Goal: Transaction & Acquisition: Purchase product/service

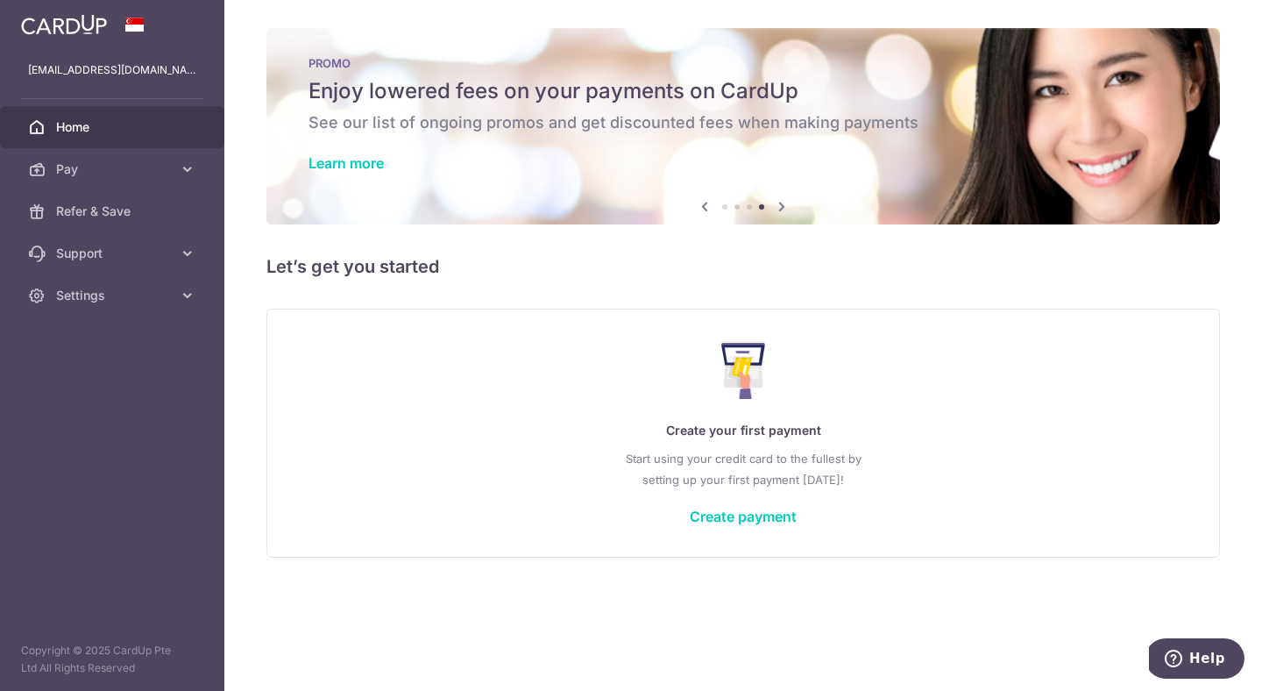
click at [54, 467] on aside "yanxuan03@gmail.com Home Pay Payments Recipients Cards Refer & Save Support FAQ…" at bounding box center [112, 345] width 224 height 691
click at [84, 174] on span "Pay" at bounding box center [114, 169] width 116 height 18
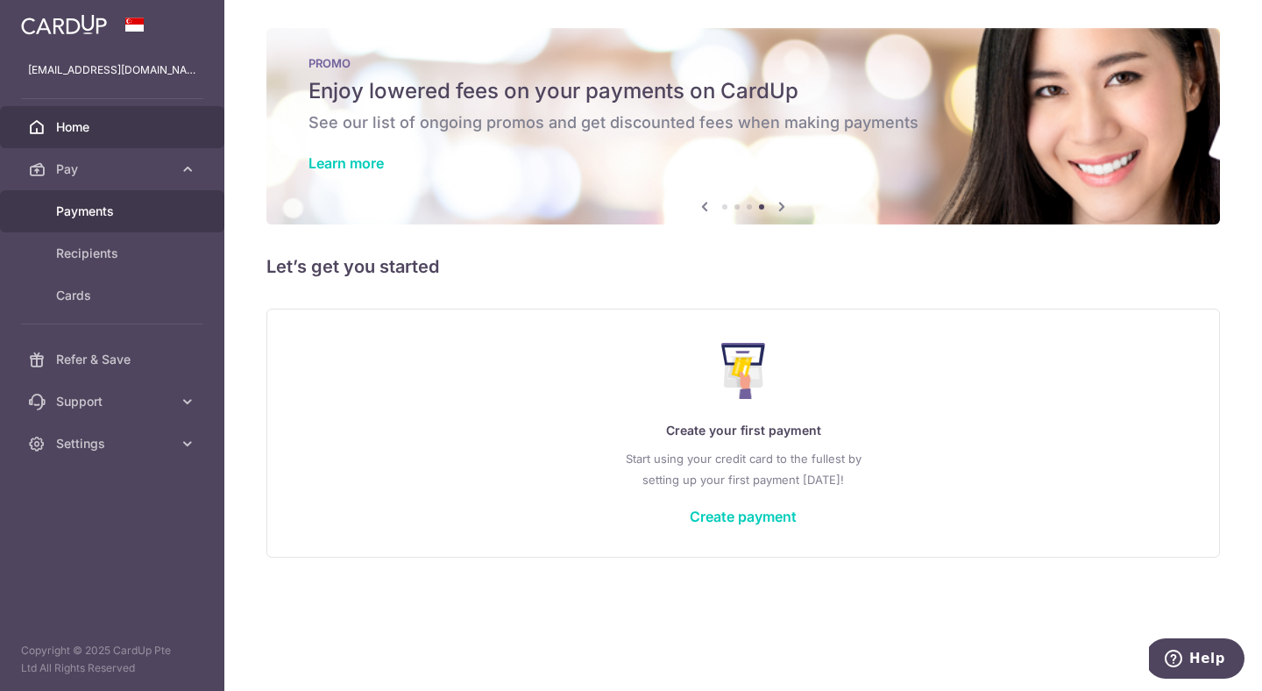
click at [108, 210] on span "Payments" at bounding box center [114, 211] width 116 height 18
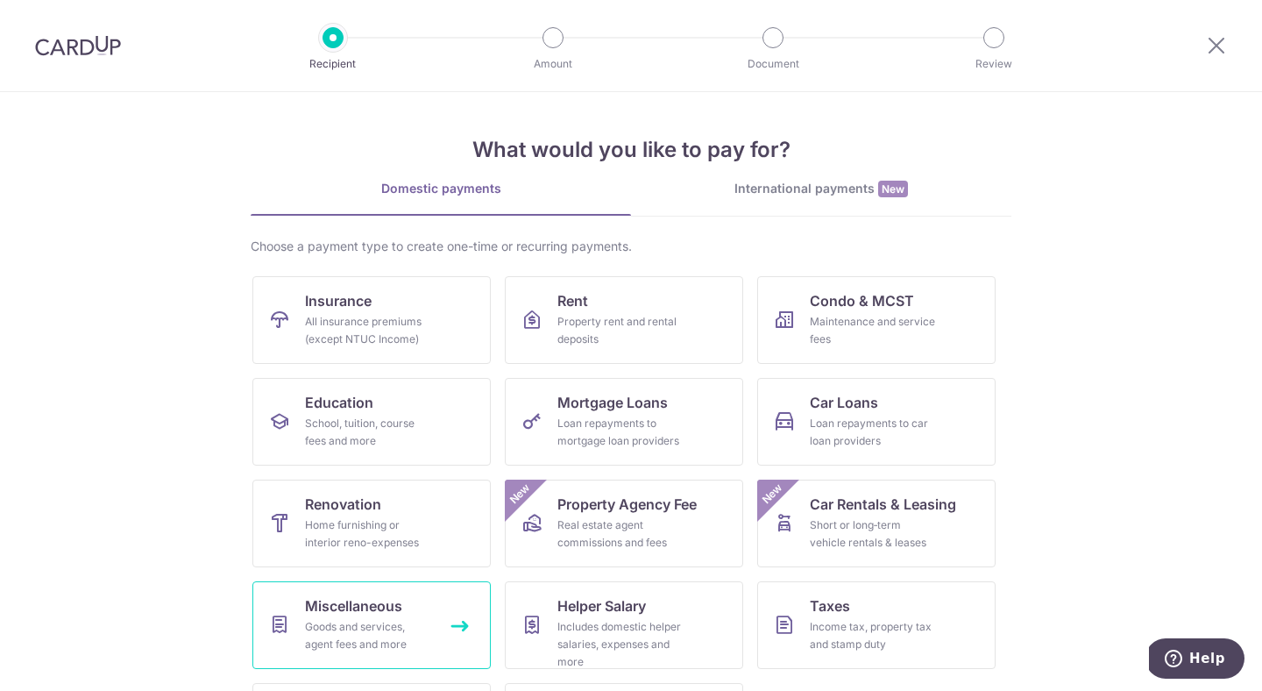
click at [414, 616] on link "Miscellaneous Goods and services, agent fees and more" at bounding box center [371, 625] width 238 height 88
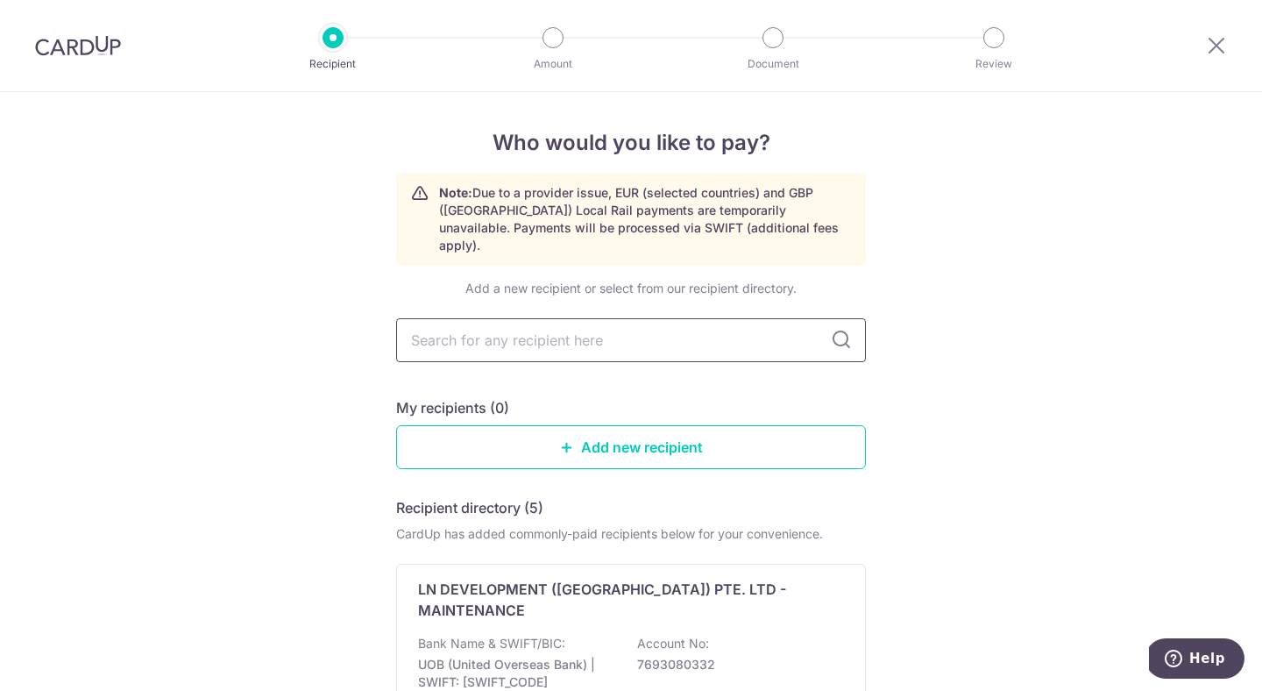
click at [705, 330] on input "text" at bounding box center [631, 340] width 470 height 44
type input "comfort"
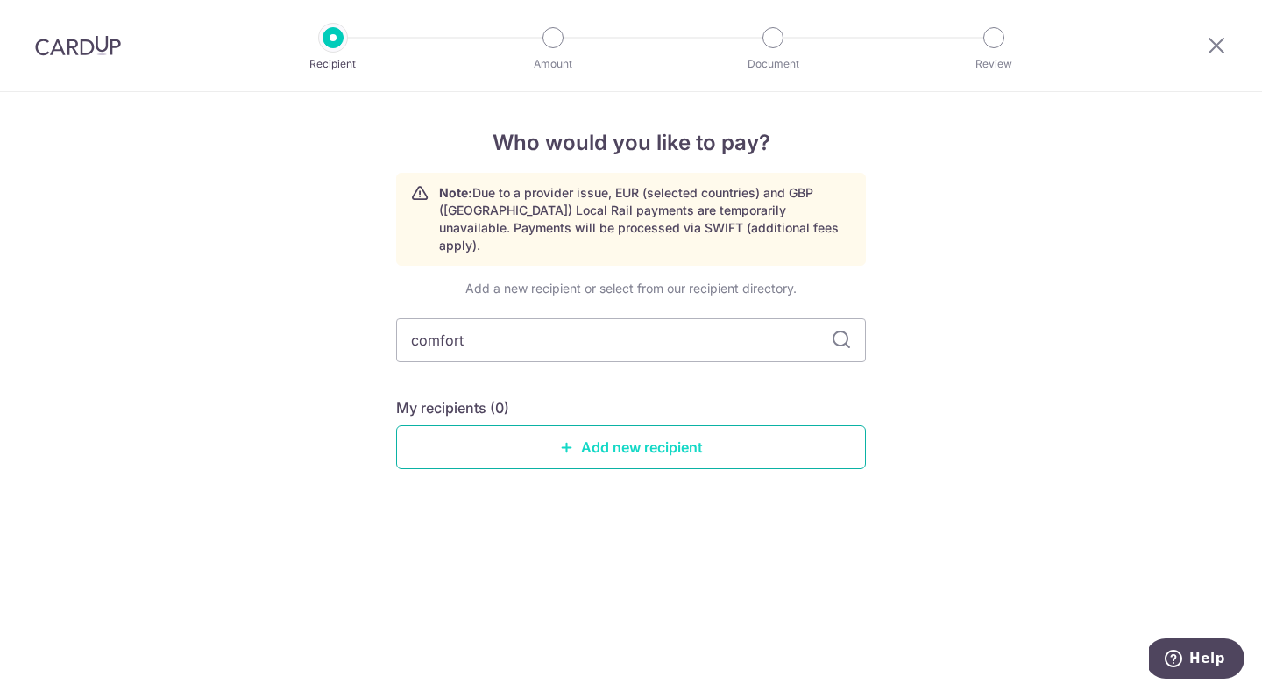
click at [692, 443] on link "Add new recipient" at bounding box center [631, 447] width 470 height 44
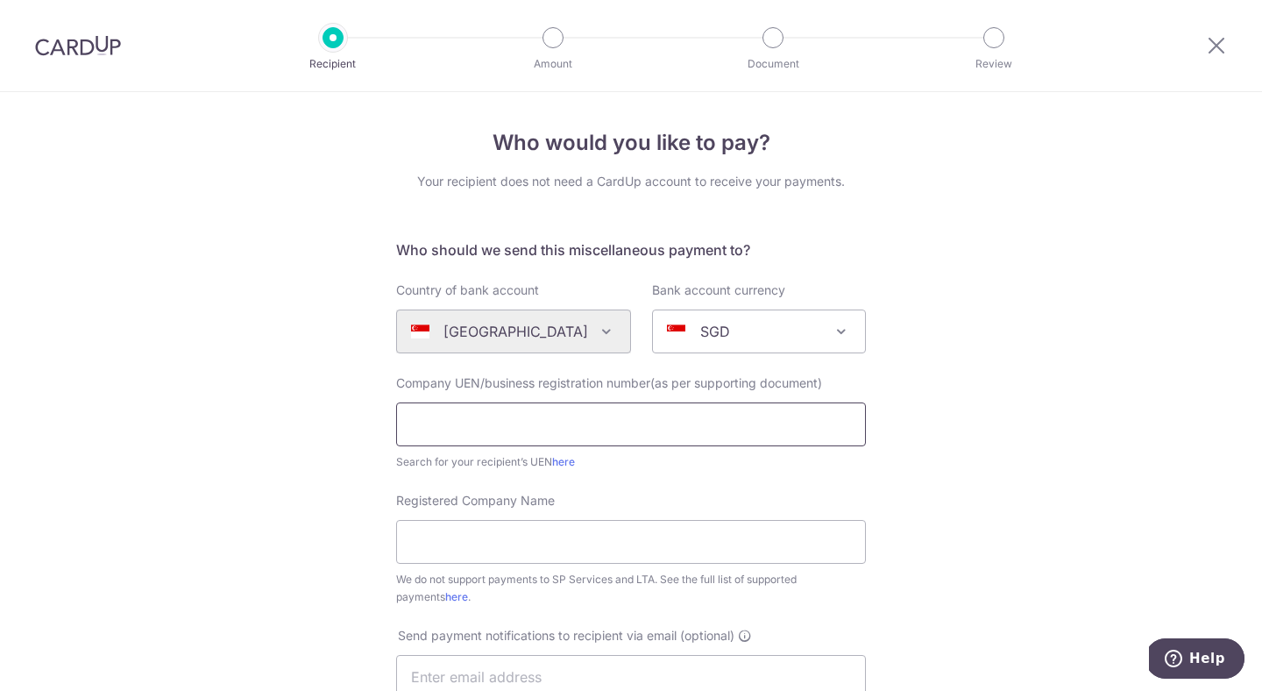
click at [579, 428] on input "text" at bounding box center [631, 424] width 470 height 44
paste input "202231232R"
type input "202231232R"
click at [557, 557] on input "Registered Company Name" at bounding box center [631, 542] width 470 height 44
click at [533, 541] on input "Registered Company Name" at bounding box center [631, 542] width 470 height 44
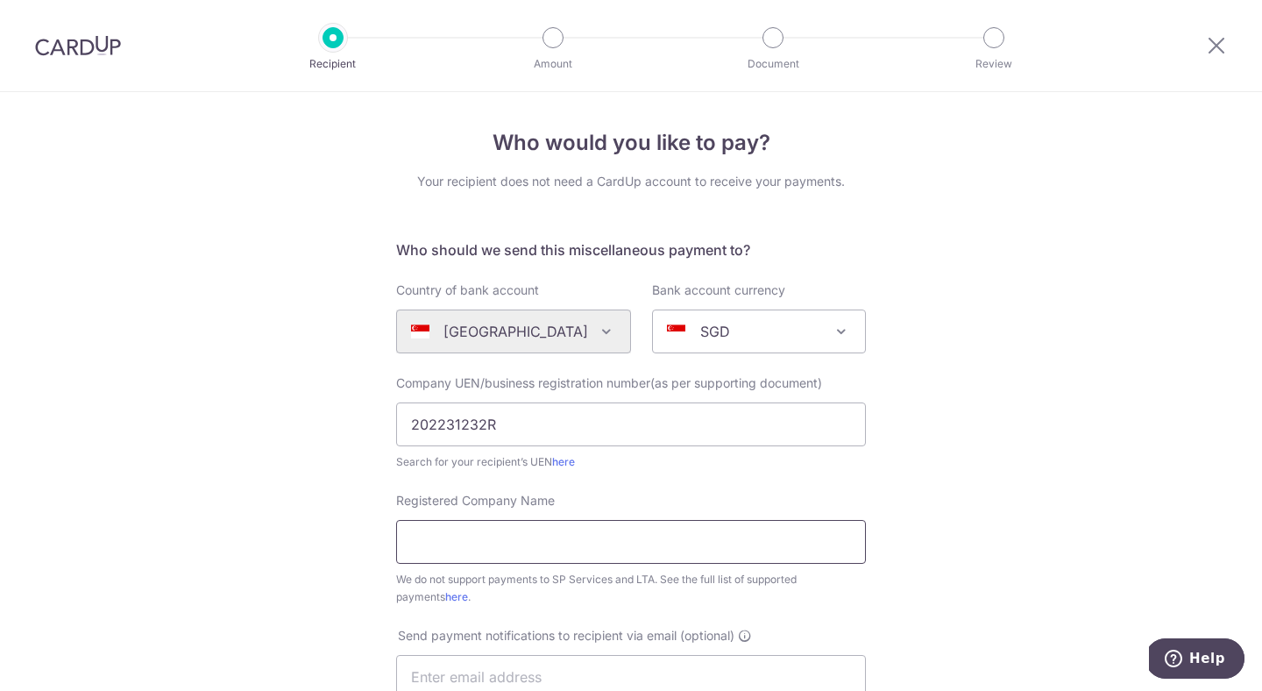
paste input "COMFORT COOL AIRCON PTE. LTD."
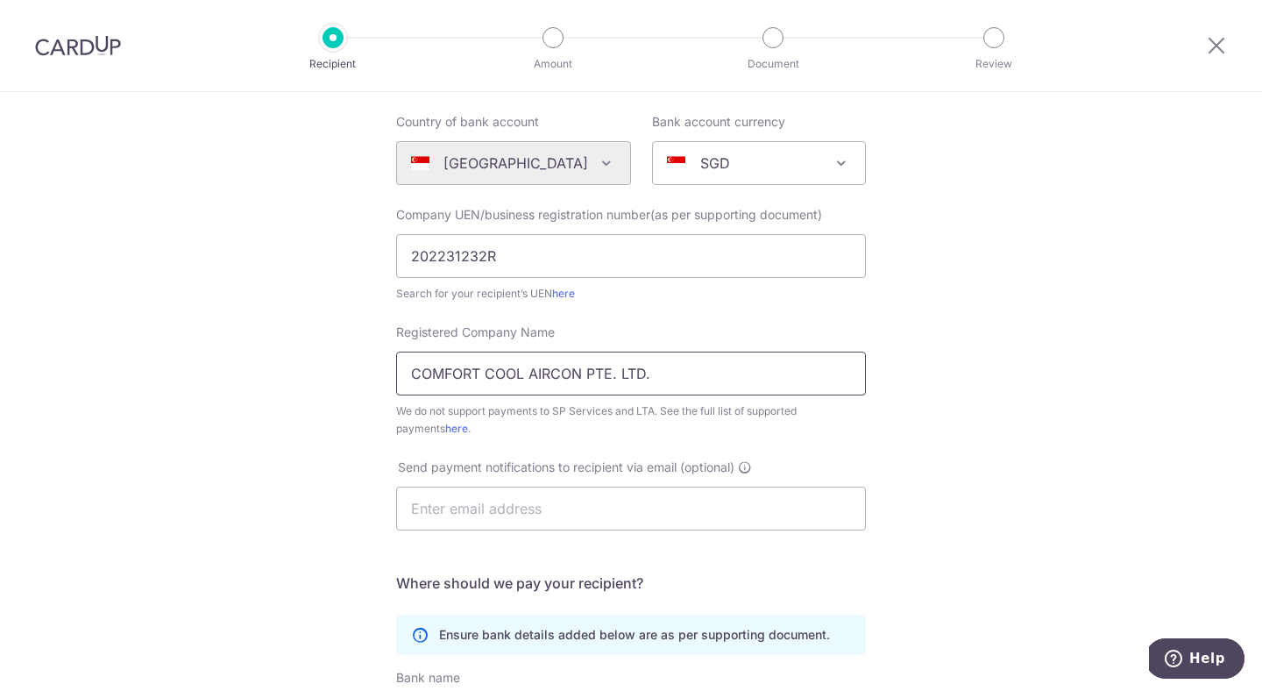
scroll to position [201, 0]
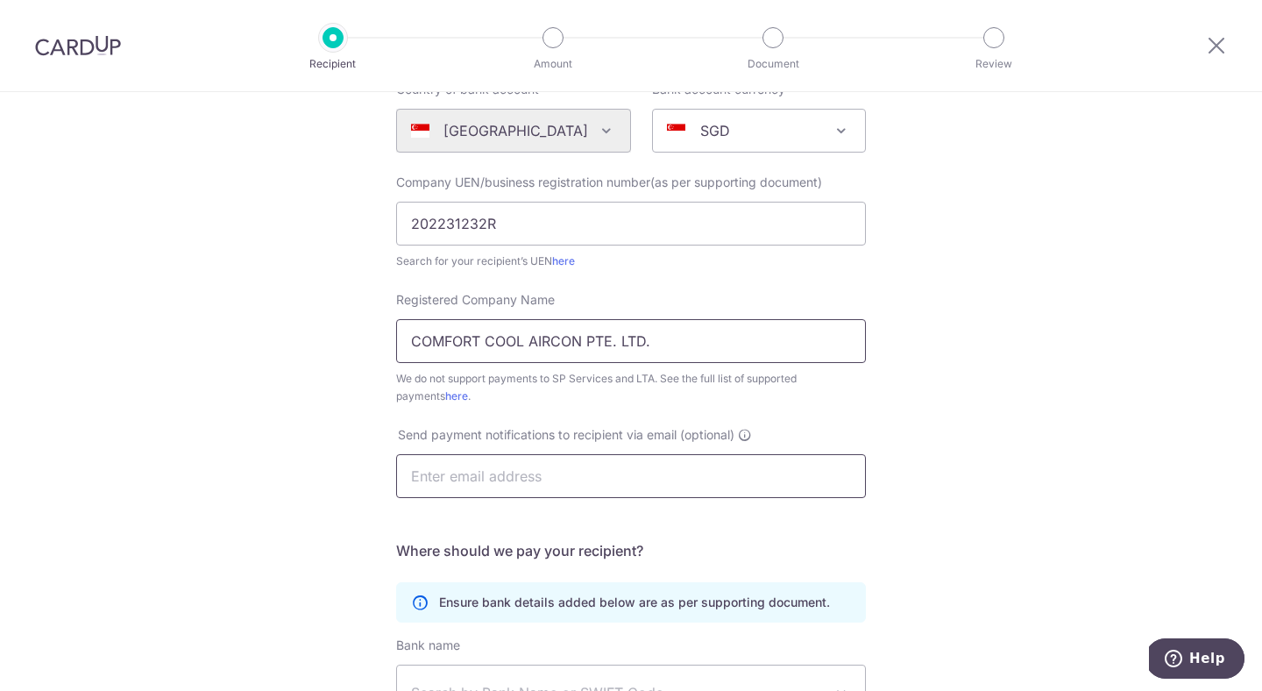
type input "COMFORT COOL AIRCON PTE. LTD."
click at [595, 468] on input "text" at bounding box center [631, 476] width 470 height 44
click at [576, 477] on input "text" at bounding box center [631, 476] width 470 height 44
paste input "CCAC2025-460"
type input "CCAC2025-460"
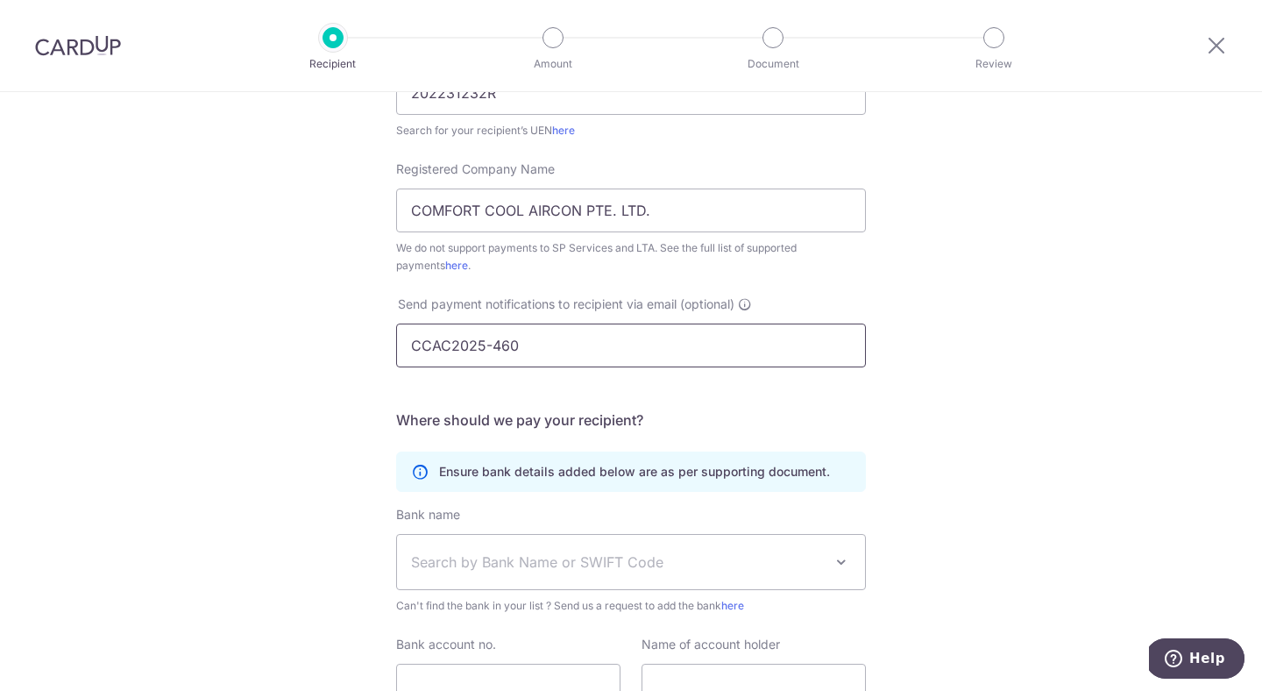
scroll to position [330, 0]
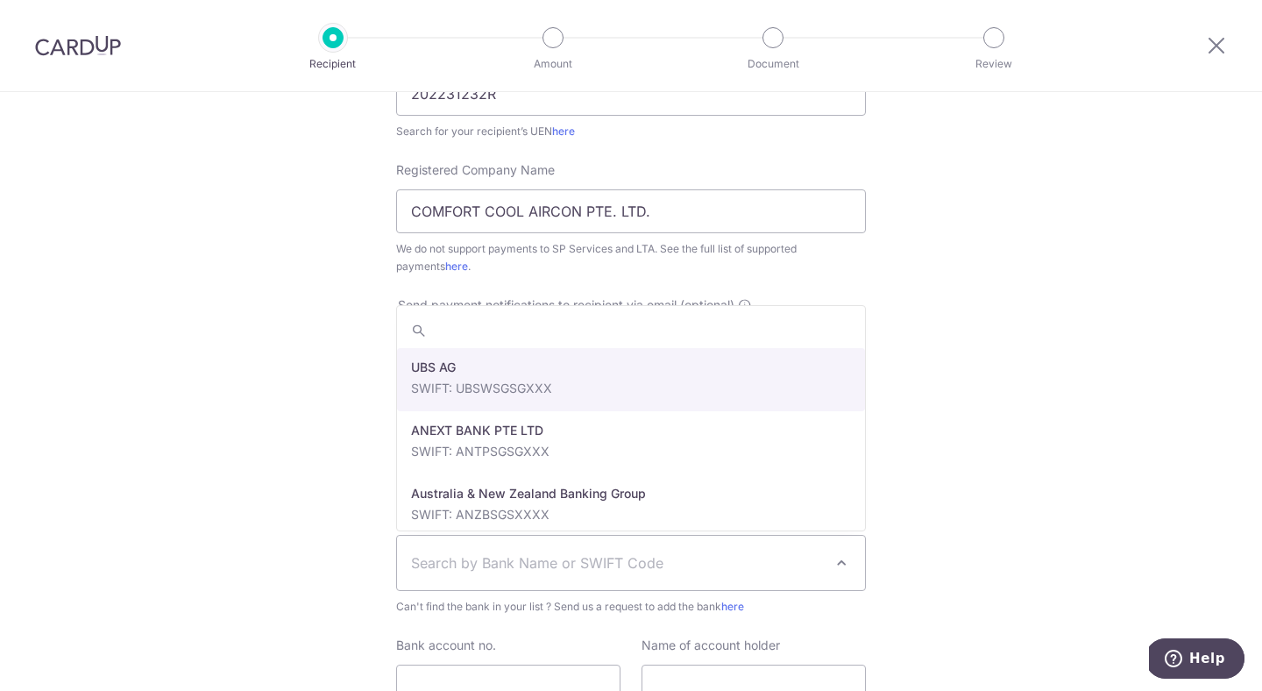
click at [526, 564] on span "Search by Bank Name or SWIFT Code" at bounding box center [617, 562] width 412 height 21
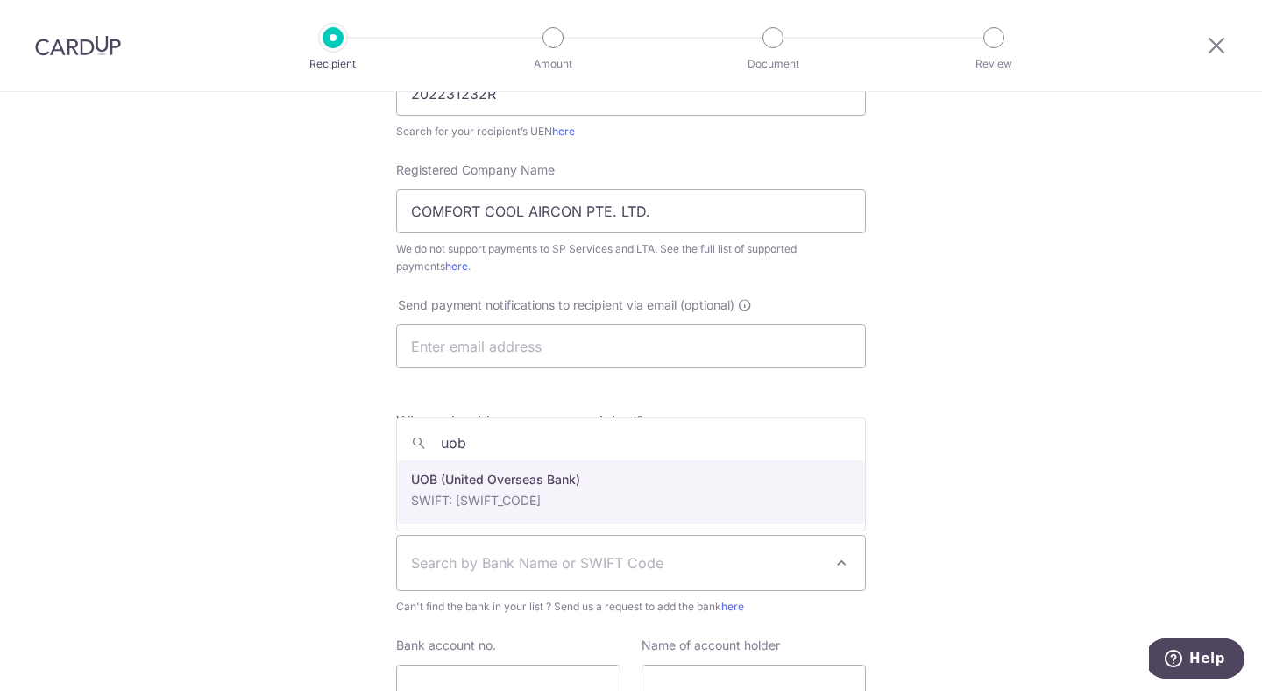
type input "uob"
select select "18"
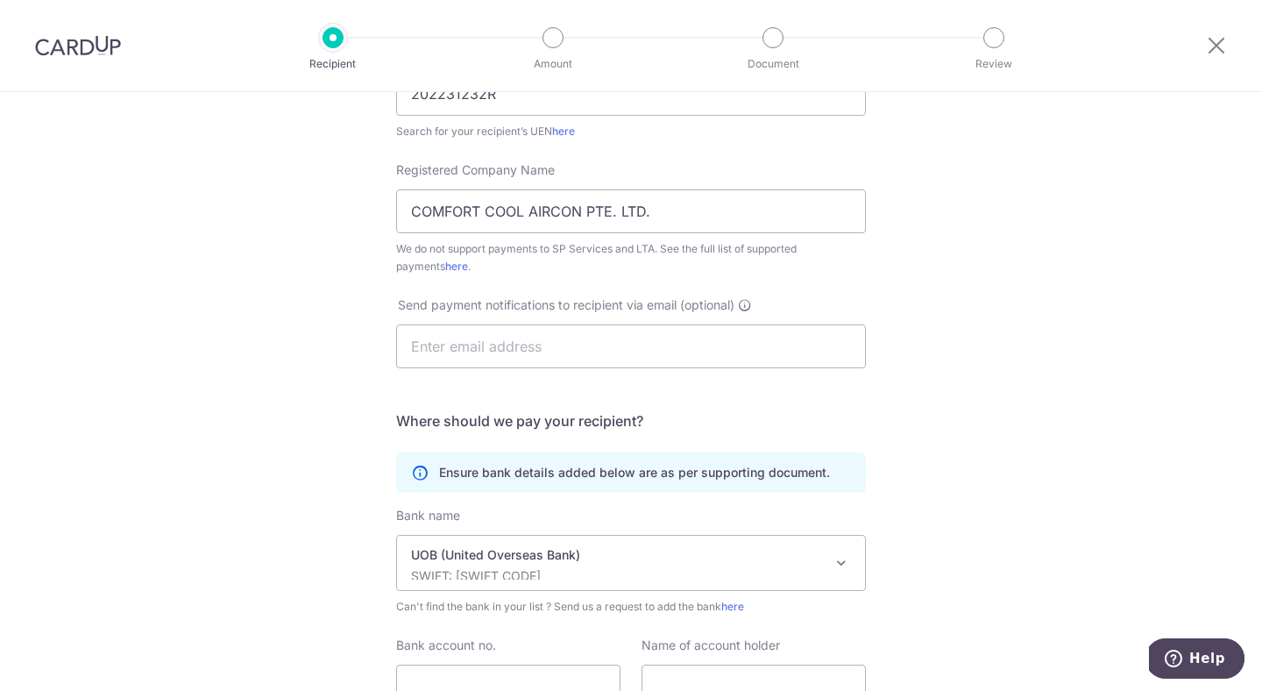
scroll to position [486, 0]
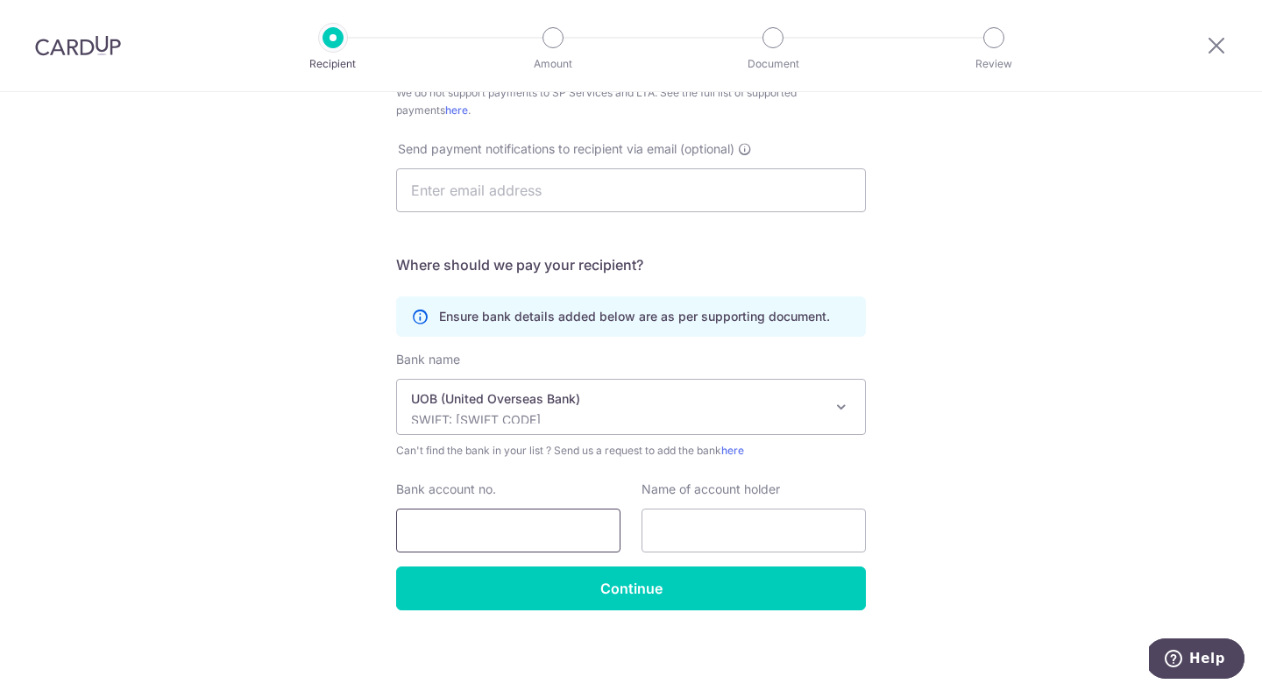
click at [543, 537] on input "Bank account no." at bounding box center [508, 530] width 224 height 44
paste input ": 769-330-326-9"
type input "7693303269"
click at [806, 538] on input "text" at bounding box center [754, 530] width 224 height 44
paste input "COMFORT COOL AIRCON PTE. LTD."
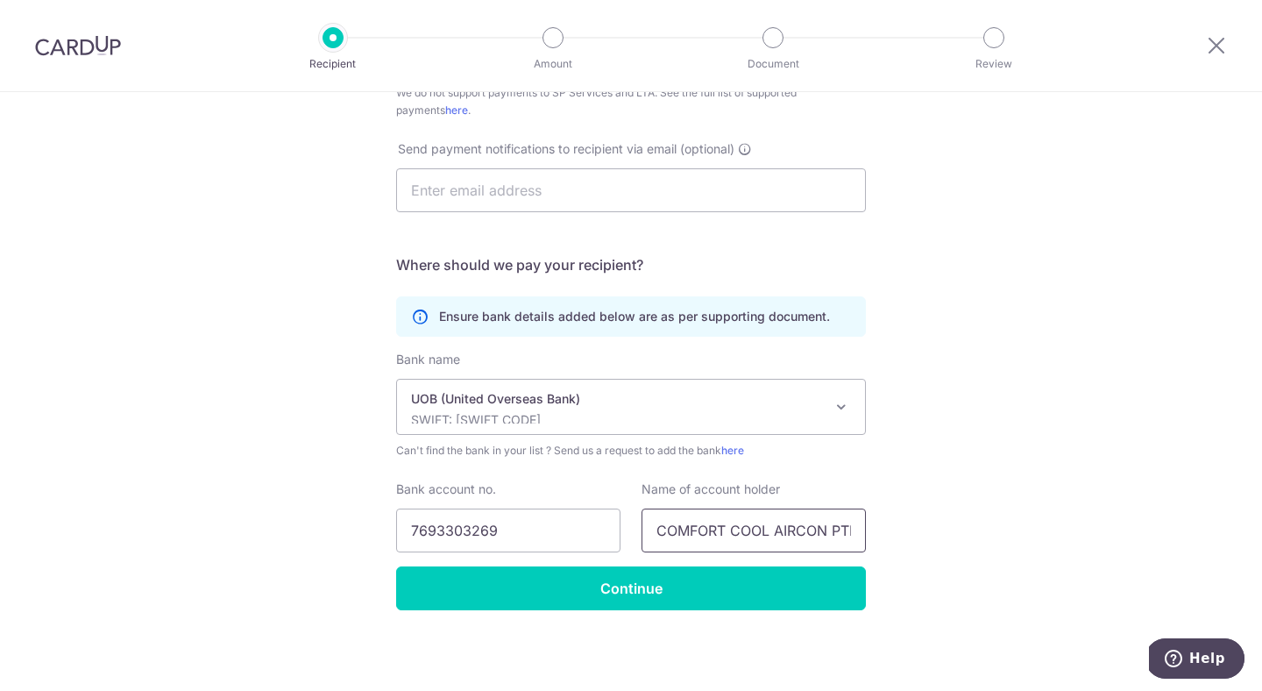
click at [748, 529] on input "COMFORT COOL AIRCON PTE. LTD." at bounding box center [754, 530] width 224 height 44
type input "COMFORT COOL AIRCON PTE. LTD."
click at [756, 617] on div "Who would you like to pay? Your recipient does not need a CardUp account to rec…" at bounding box center [631, 149] width 1262 height 1087
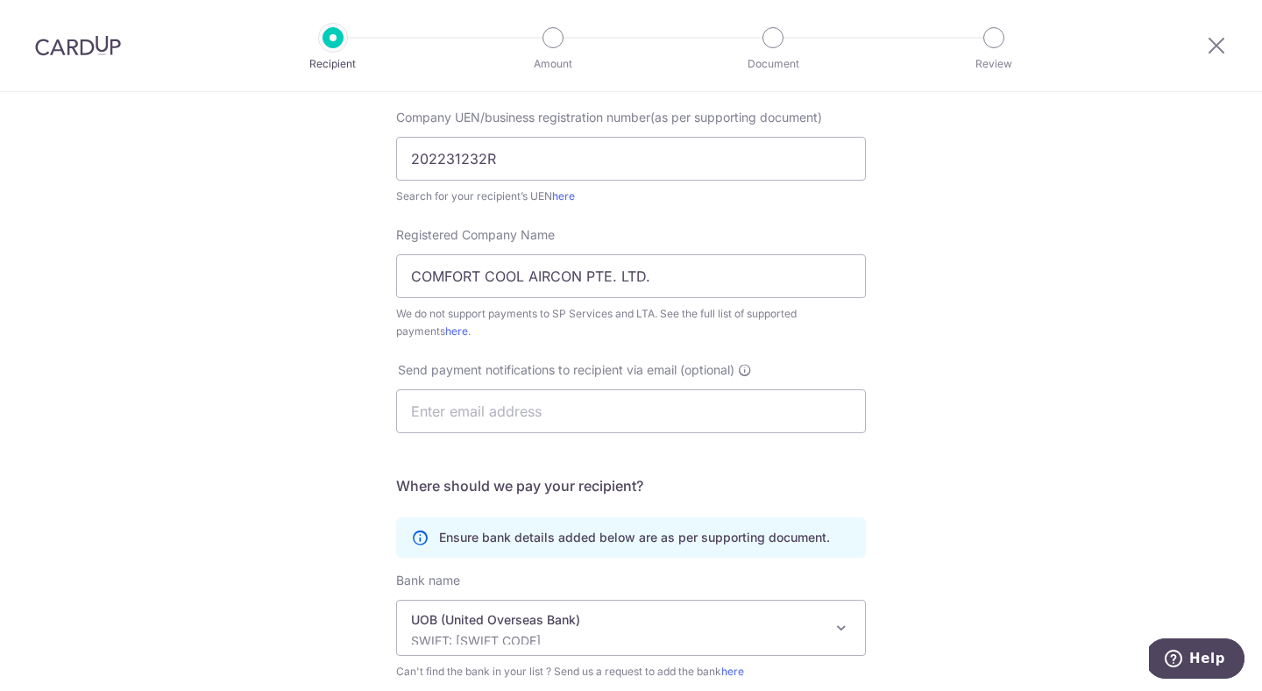
scroll to position [264, 0]
click at [790, 408] on input "text" at bounding box center [631, 413] width 470 height 44
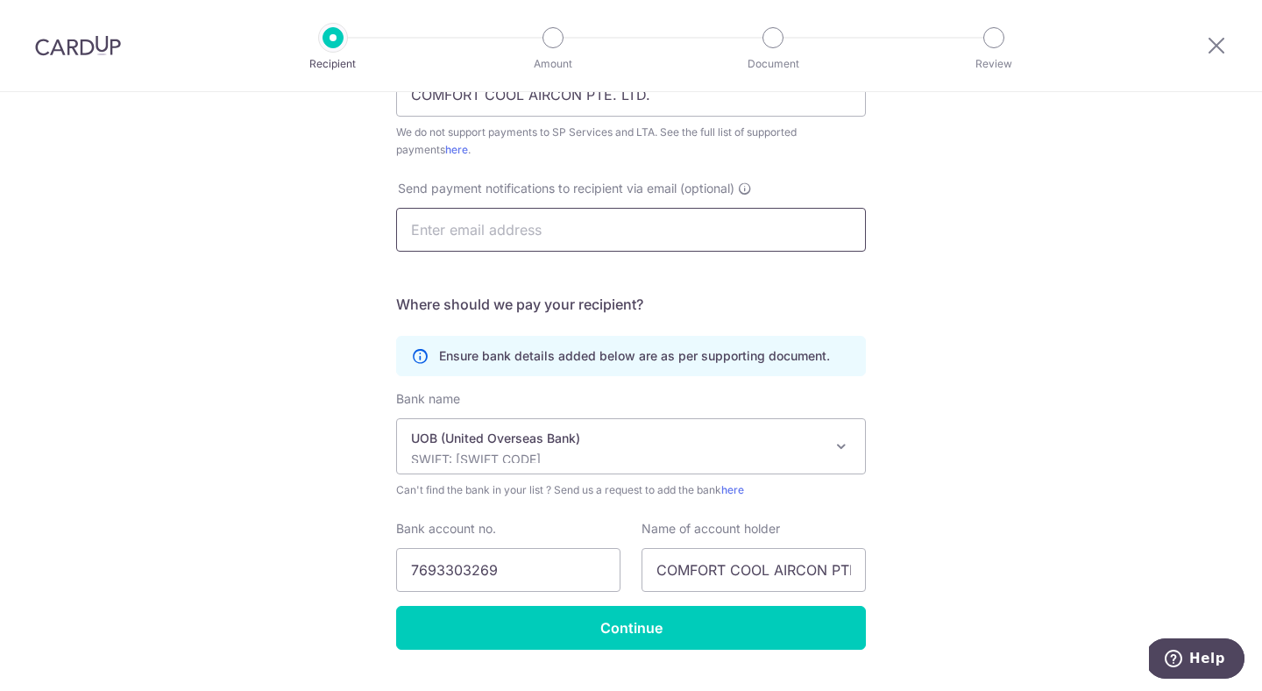
scroll to position [488, 0]
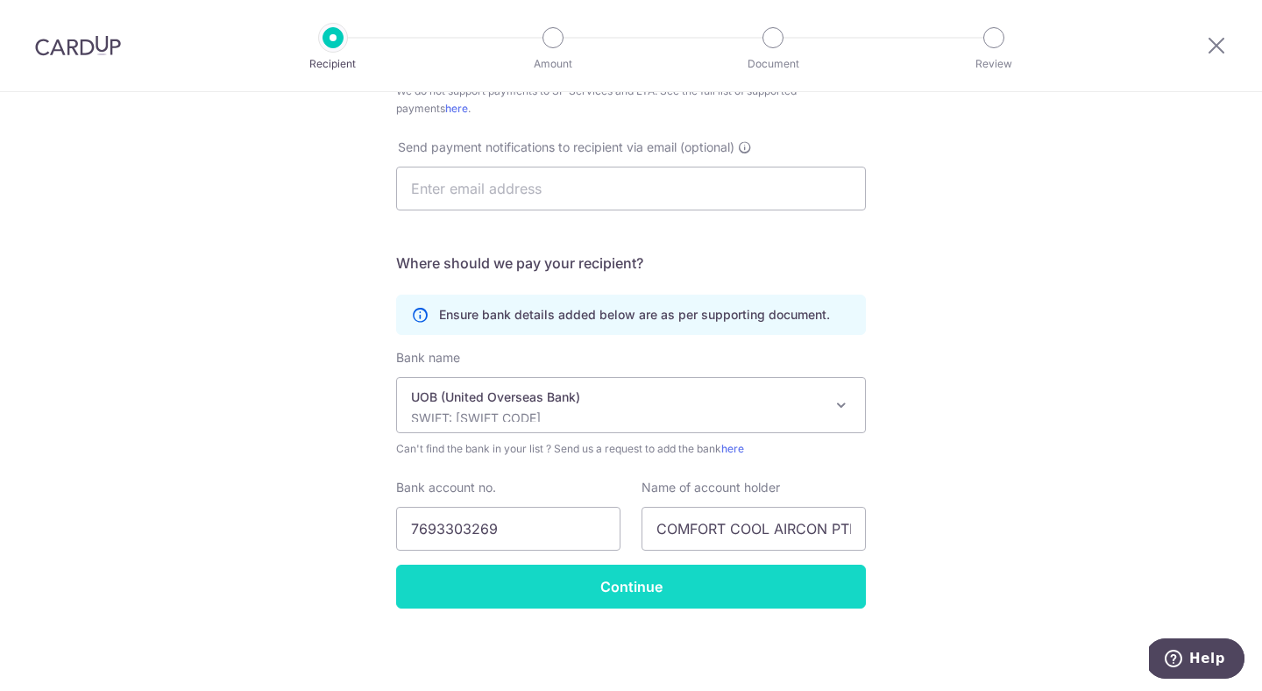
click at [763, 601] on input "Continue" at bounding box center [631, 587] width 470 height 44
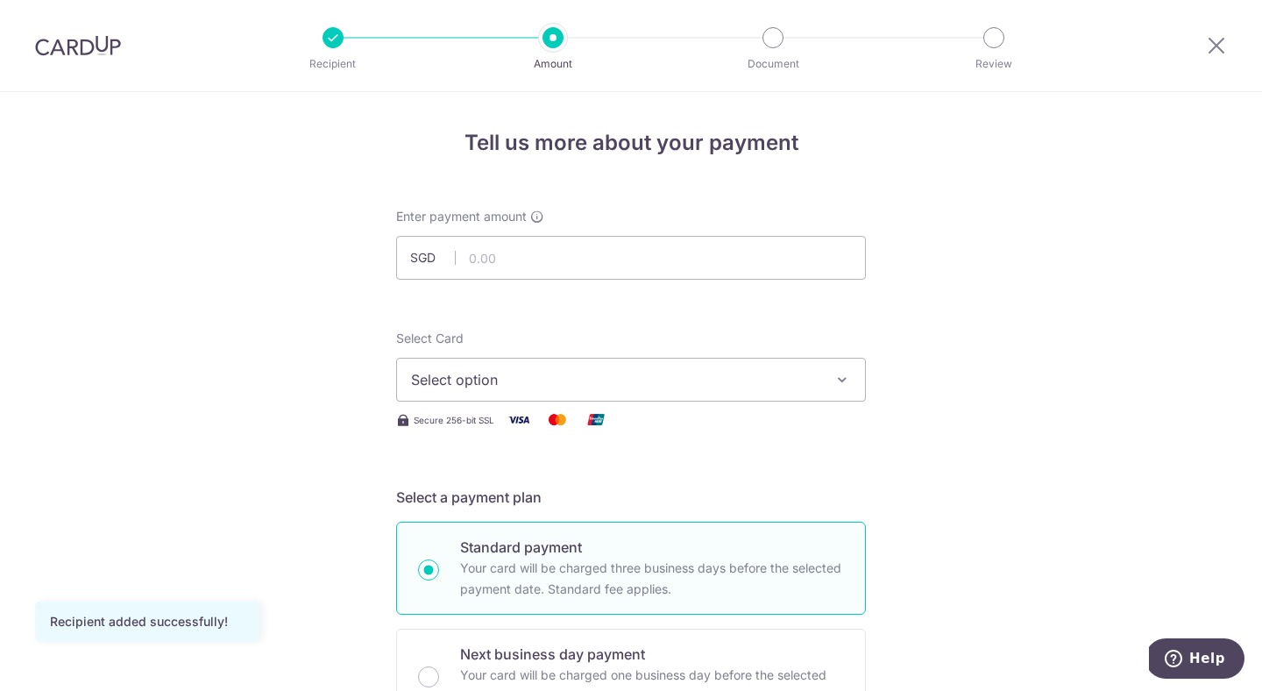
click at [668, 235] on div "Enter payment amount SGD" at bounding box center [631, 244] width 470 height 72
paste input "2144"
click at [552, 263] on input "text" at bounding box center [631, 258] width 470 height 44
type input "2,144.00"
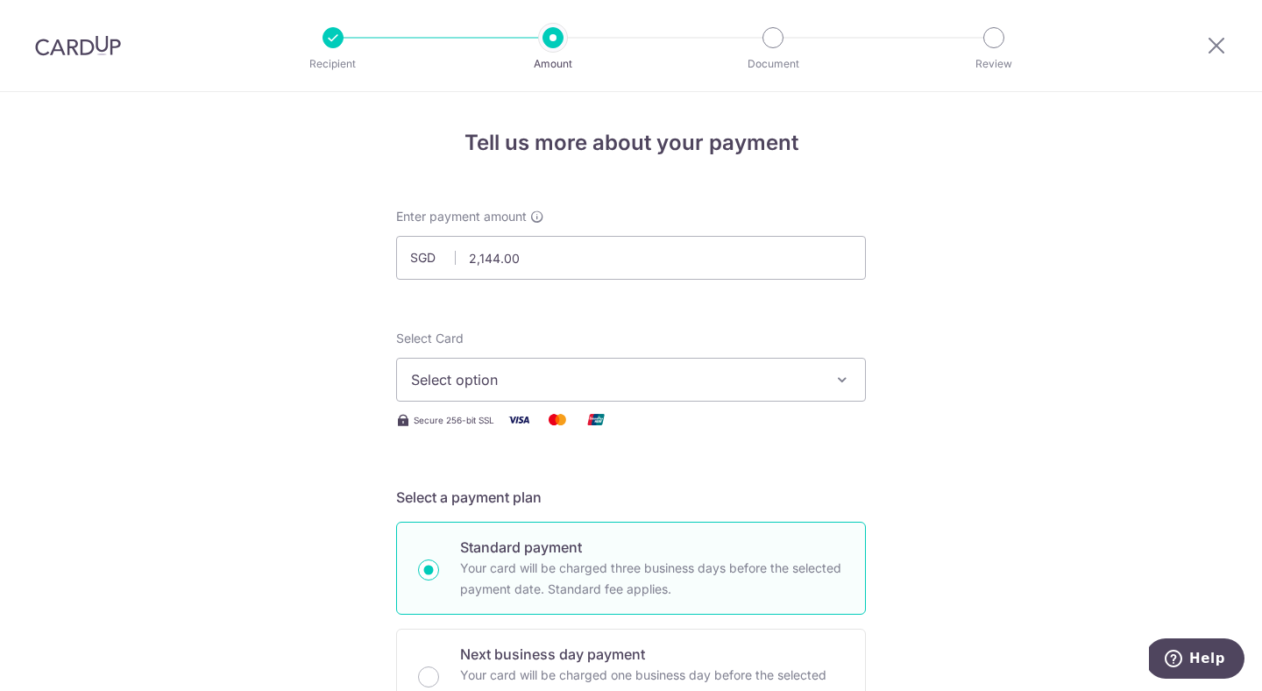
click at [585, 389] on span "Select option" at bounding box center [615, 379] width 408 height 21
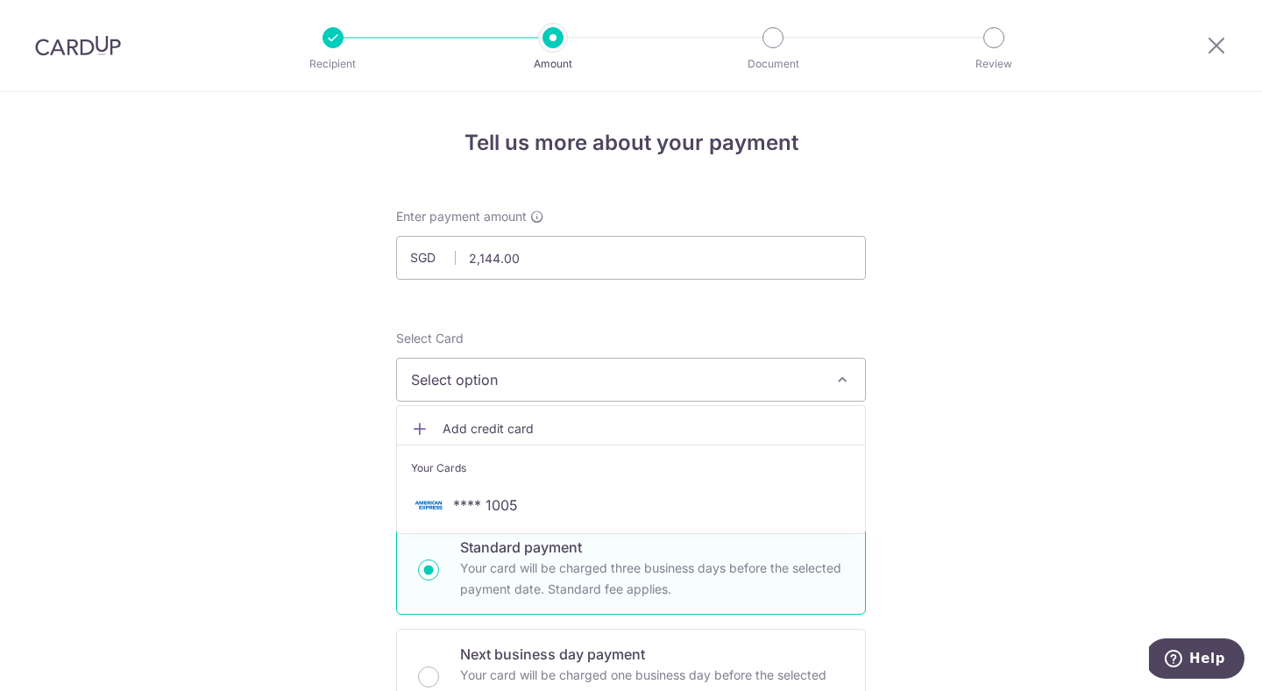
click at [533, 426] on span "Add credit card" at bounding box center [647, 429] width 408 height 18
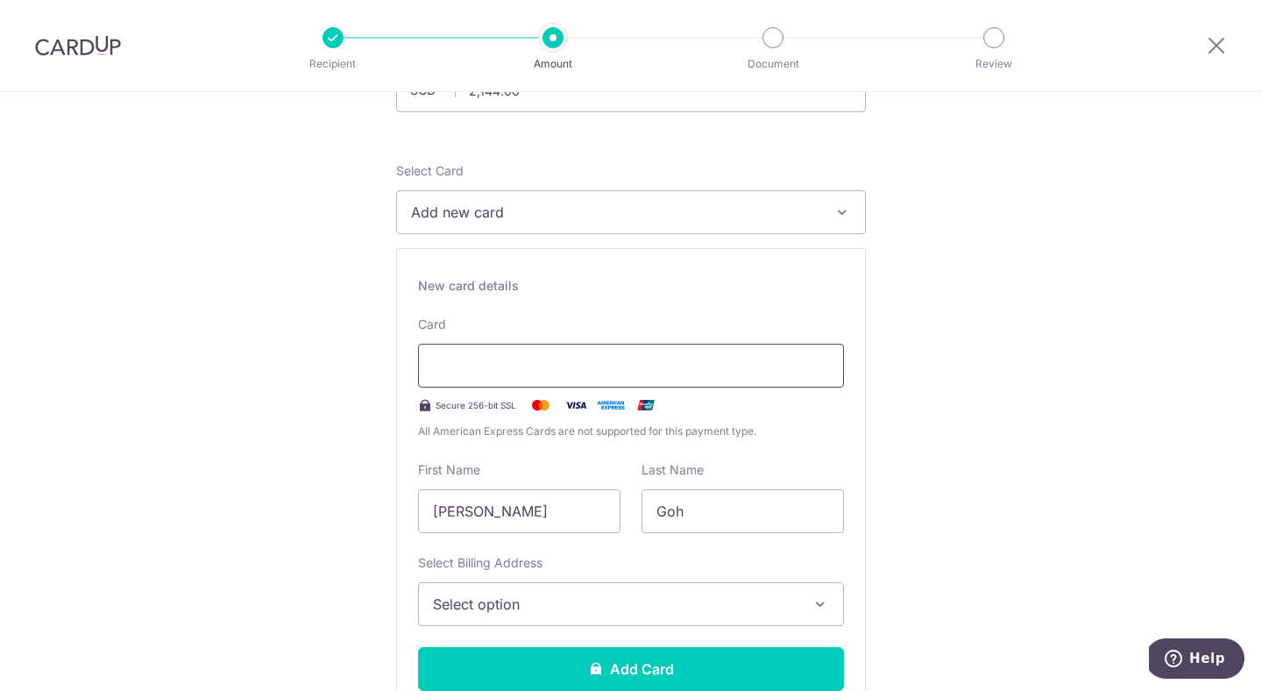
scroll to position [167, 0]
click at [521, 528] on input "[PERSON_NAME]" at bounding box center [519, 511] width 202 height 44
type input "Sherrie"
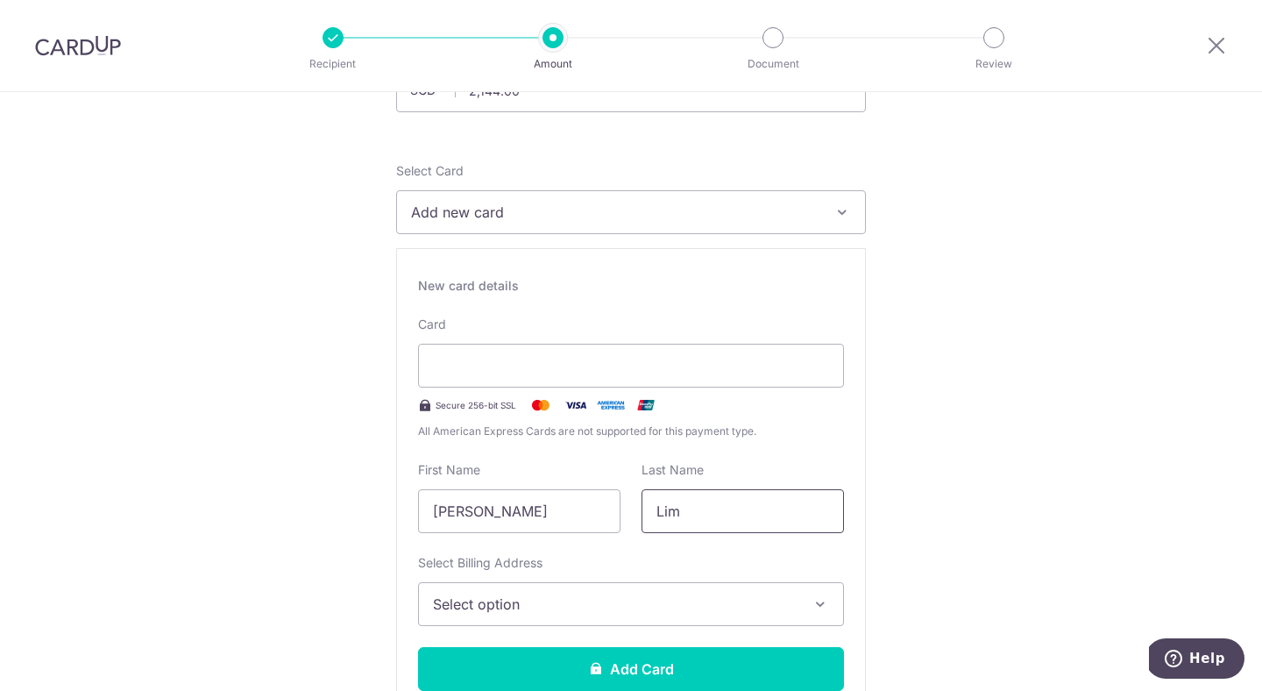
type input "Lim"
click at [576, 601] on span "Select option" at bounding box center [615, 603] width 365 height 21
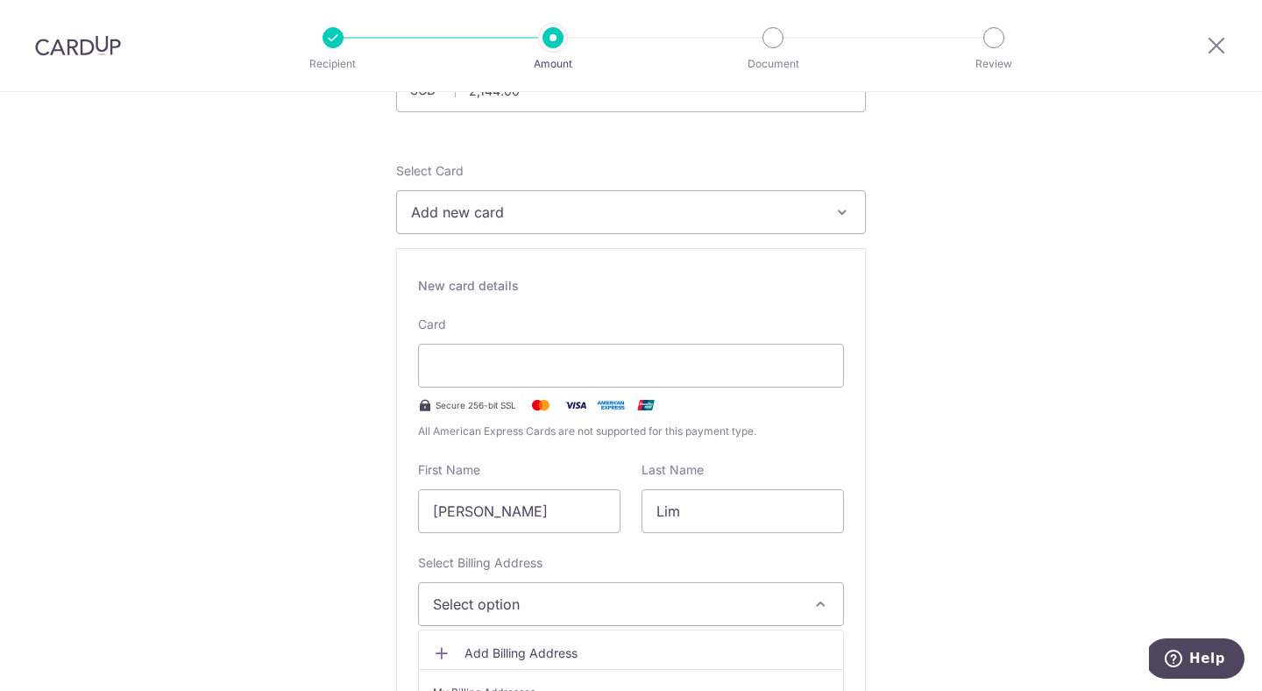
scroll to position [261, 0]
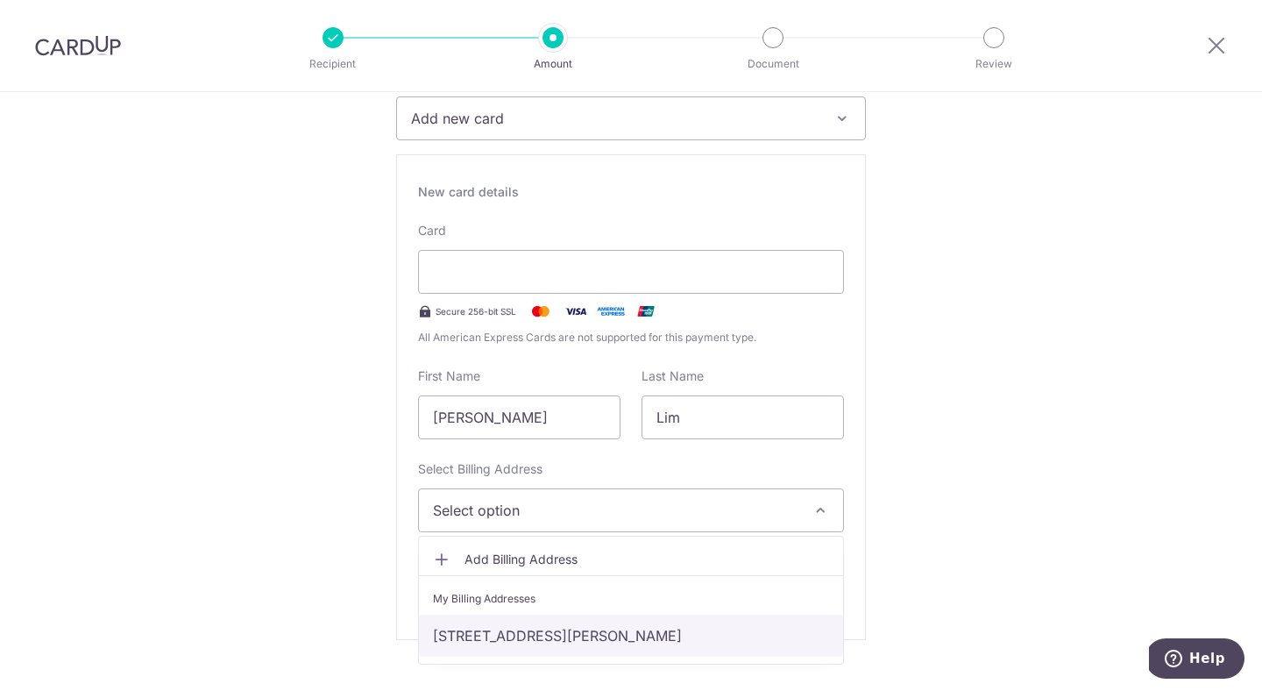
click at [616, 635] on link "[STREET_ADDRESS][PERSON_NAME]" at bounding box center [631, 635] width 424 height 42
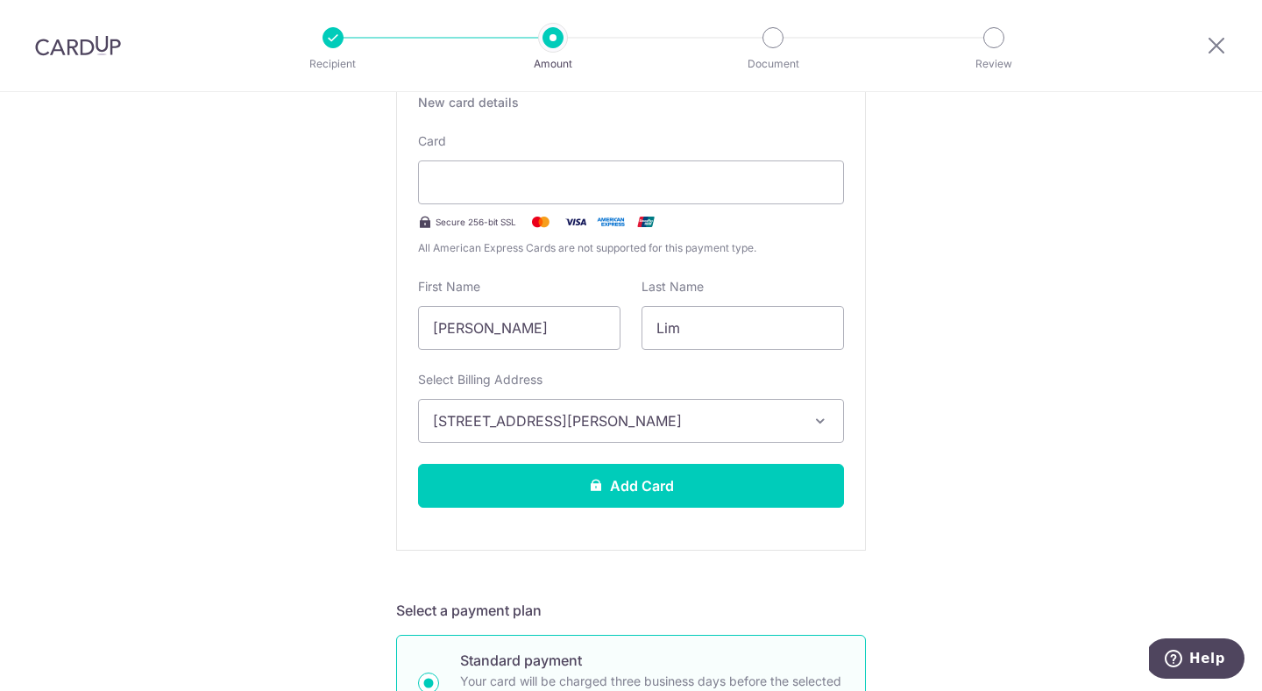
scroll to position [358, 0]
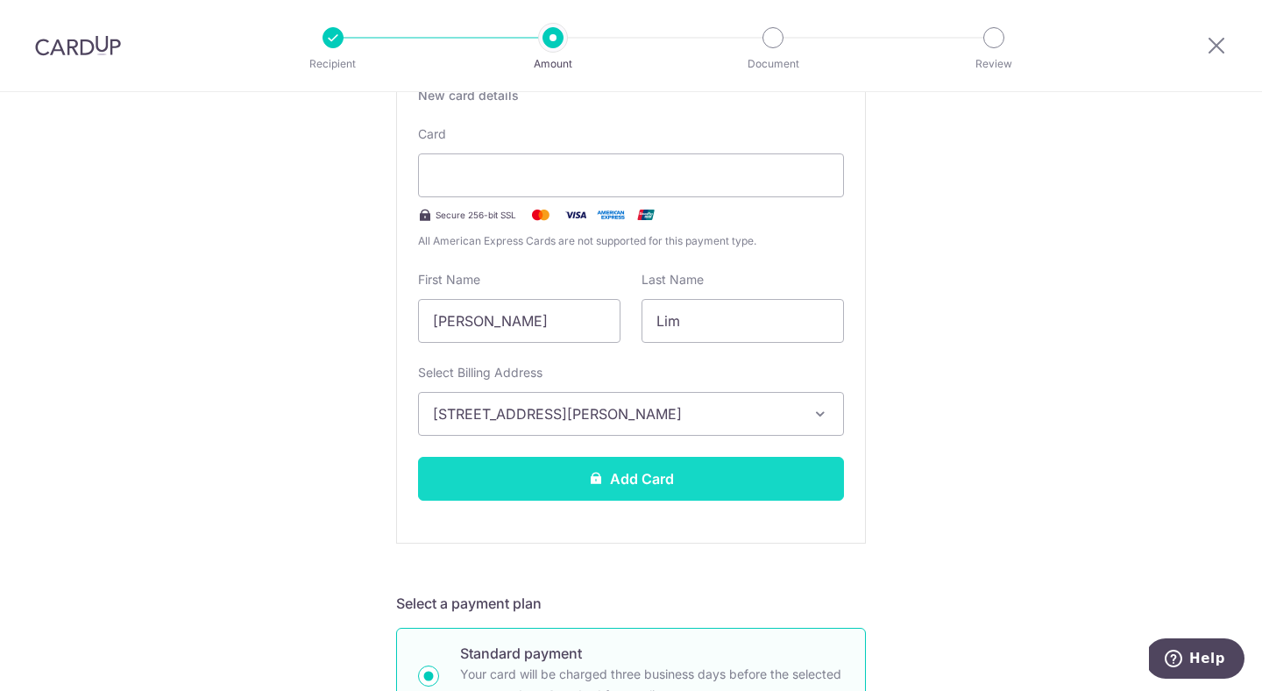
click at [700, 492] on button "Add Card" at bounding box center [631, 479] width 426 height 44
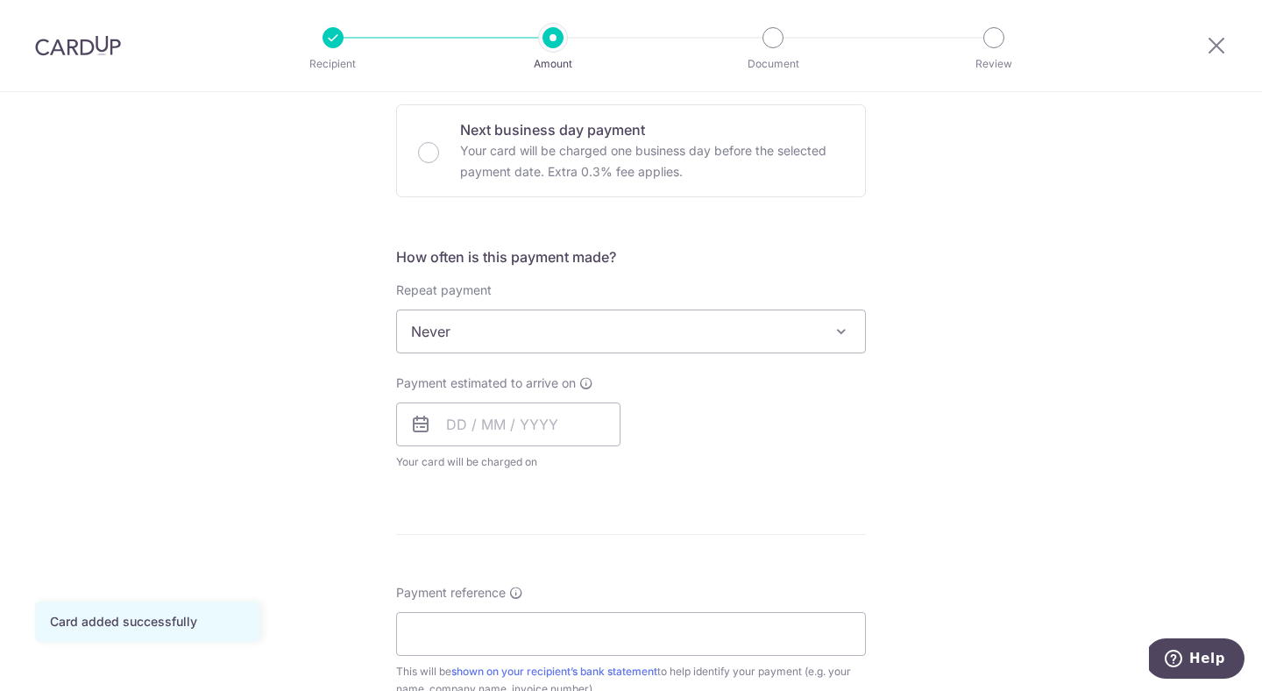
scroll to position [526, 0]
click at [560, 423] on input "text" at bounding box center [508, 423] width 224 height 44
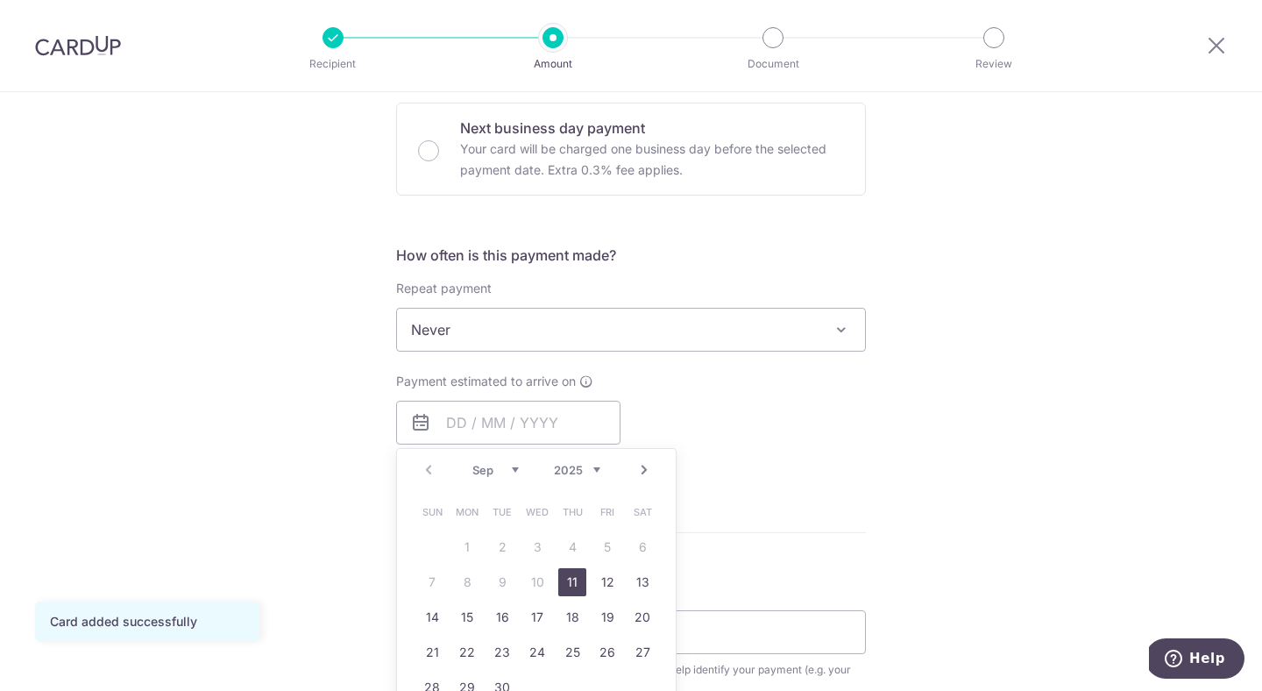
click at [565, 591] on link "11" at bounding box center [572, 582] width 28 height 28
type input "[DATE]"
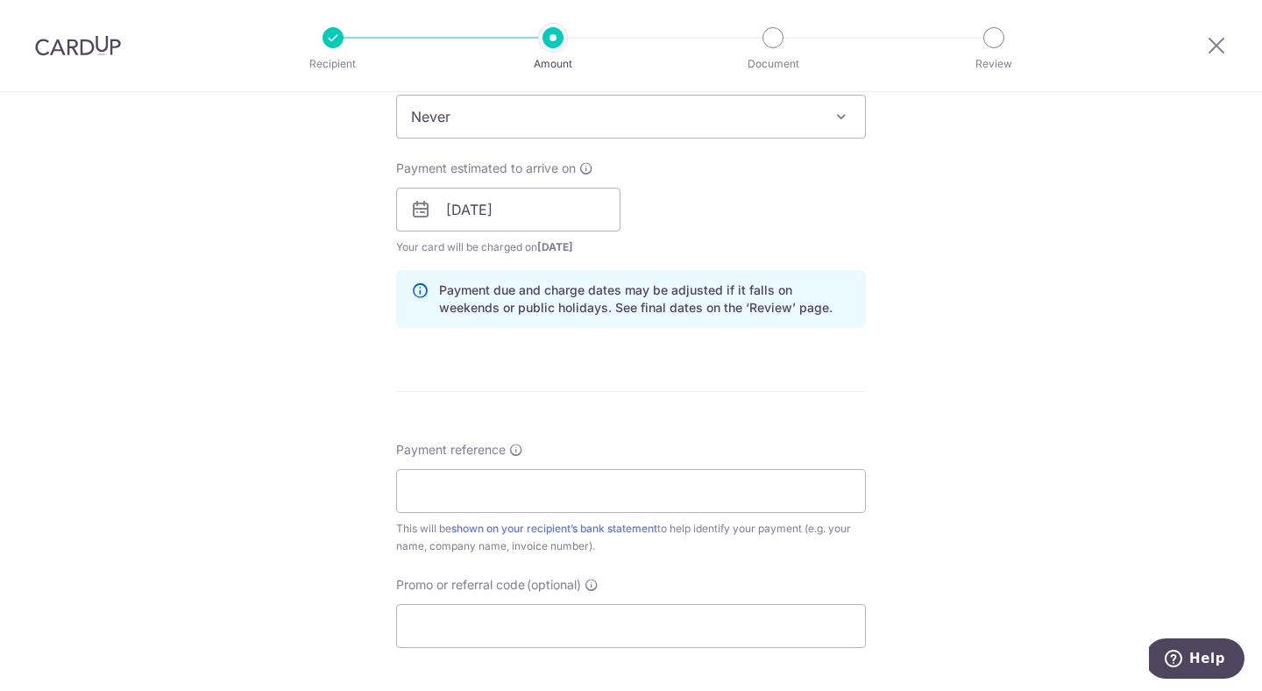
scroll to position [736, 0]
click at [546, 241] on span "Your card will be charged on 08/09/2025 for the first payment" at bounding box center [508, 250] width 224 height 18
click at [558, 215] on input "[DATE]" at bounding box center [508, 212] width 224 height 44
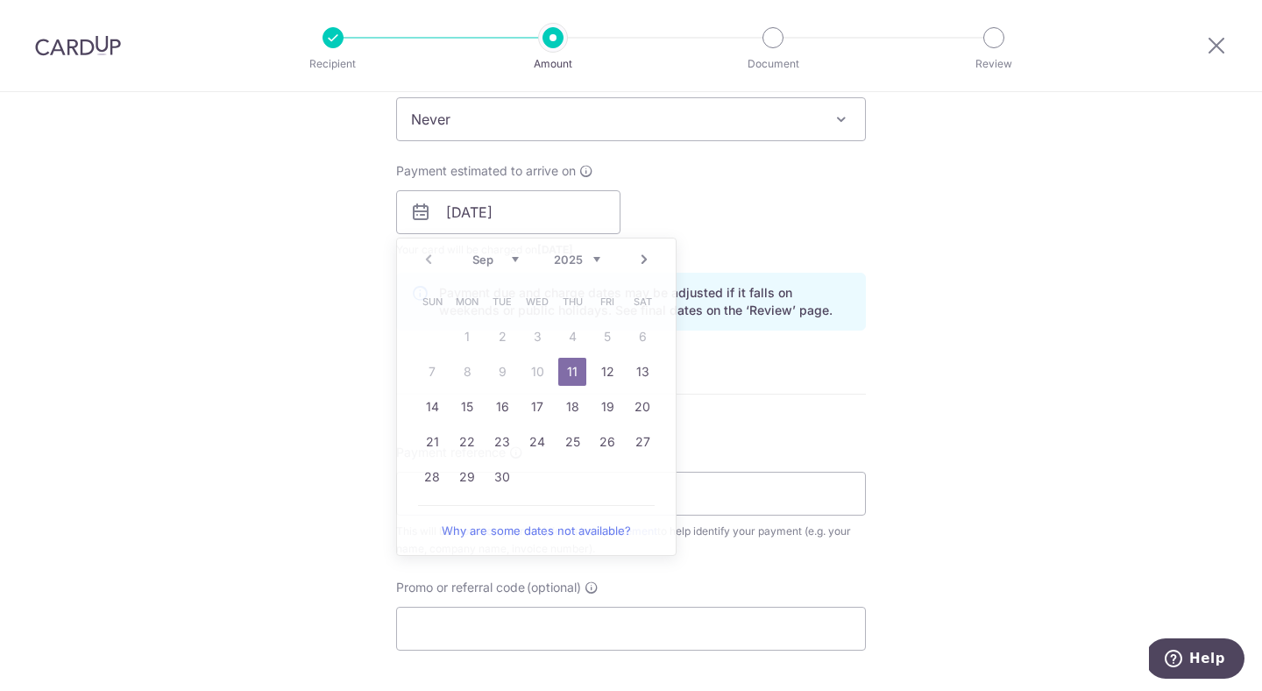
click at [927, 344] on div "Tell us more about your payment Enter payment amount SGD 2,144.00 2144.00 Card …" at bounding box center [631, 185] width 1262 height 1658
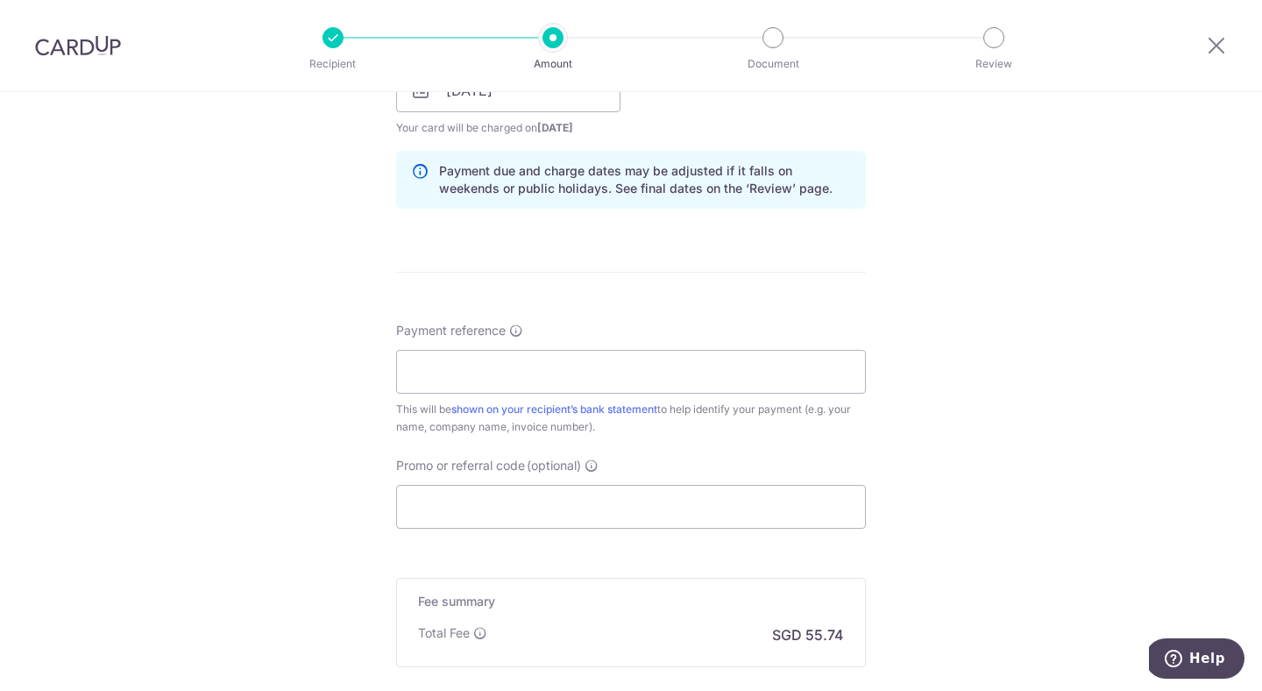
scroll to position [865, 0]
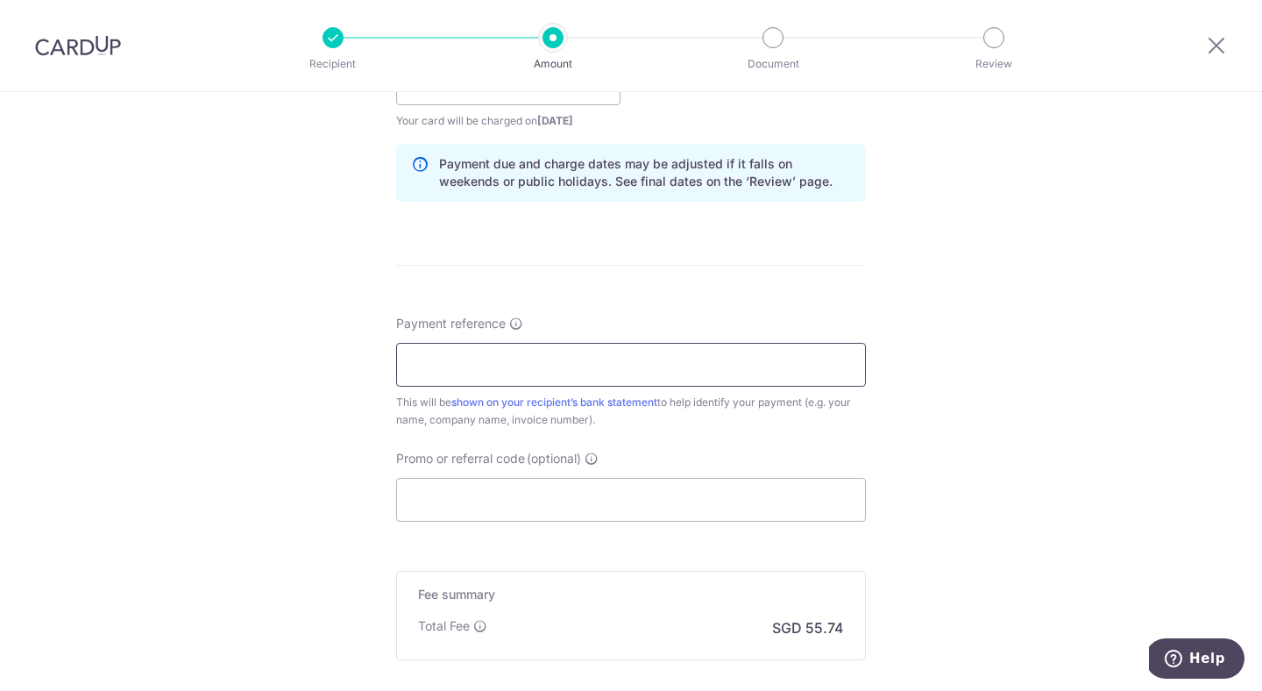
click at [558, 349] on input "Payment reference" at bounding box center [631, 365] width 470 height 44
paste input "CCAC2025-460"
type input "CCAC2025-460"
paste input "SGNEW14"
click at [555, 494] on input "Promo or referral code (optional)" at bounding box center [631, 500] width 470 height 44
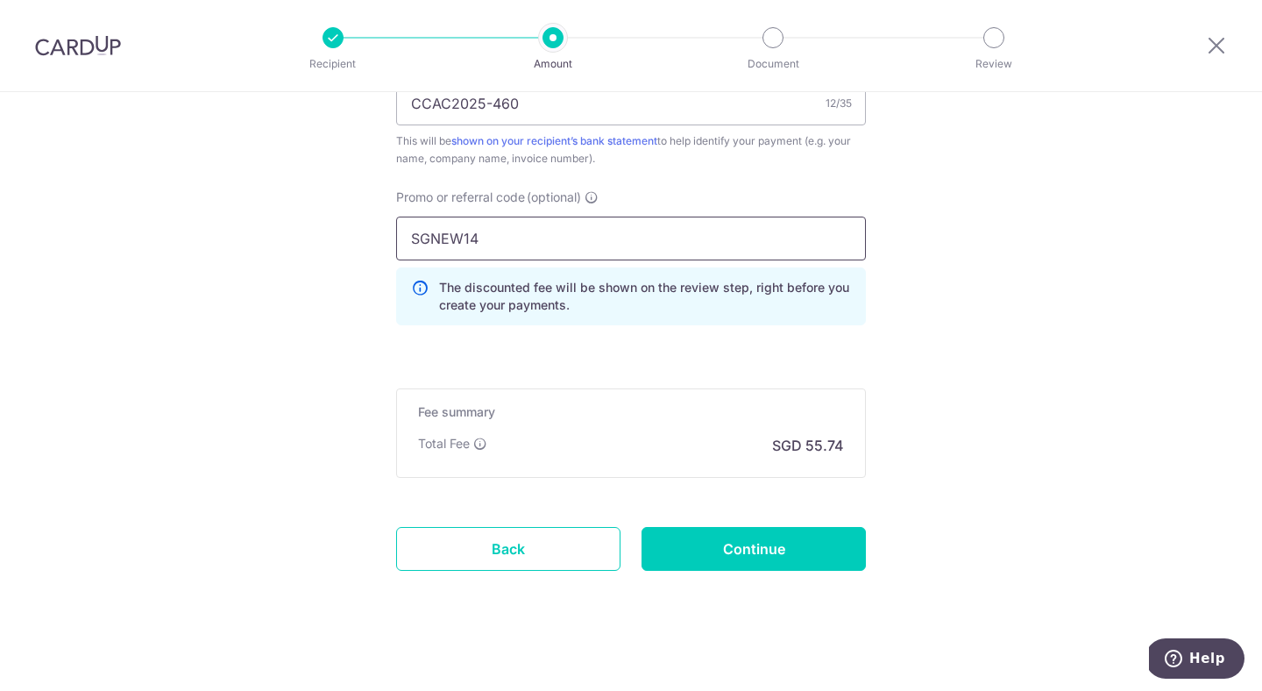
scroll to position [1126, 0]
type input "SGNEW14"
click at [797, 557] on input "Continue" at bounding box center [754, 549] width 224 height 44
type input "Create Schedule"
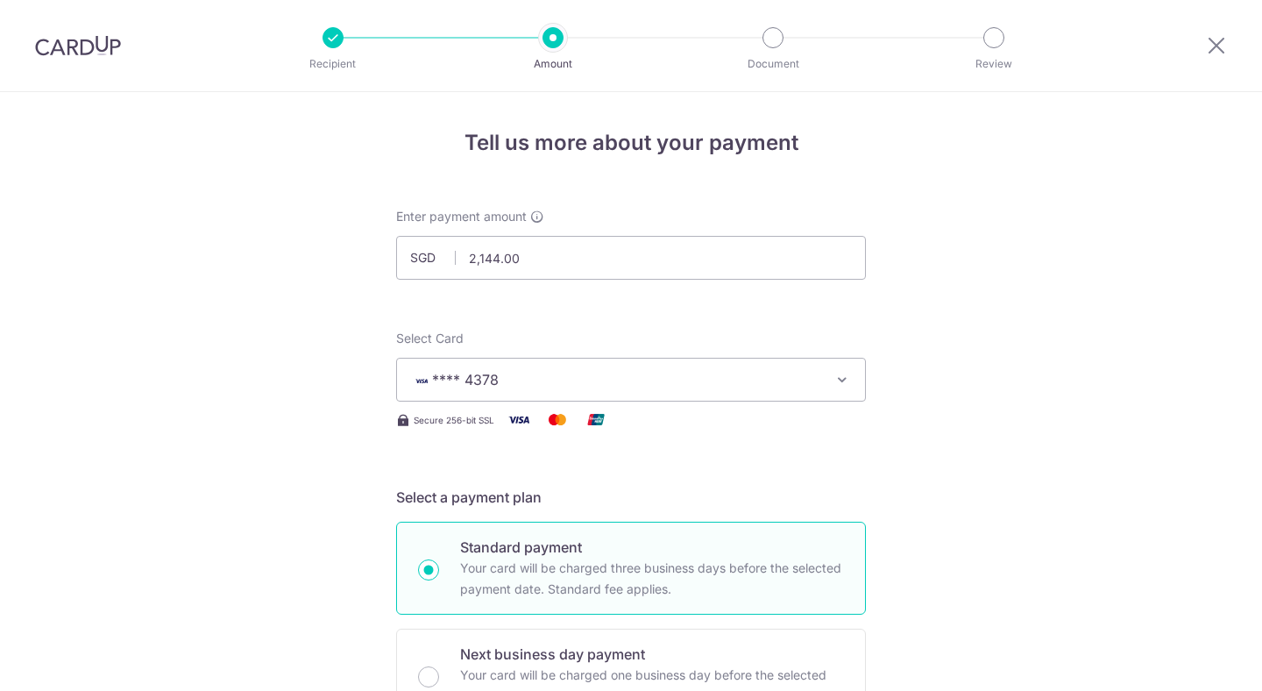
scroll to position [1162, 0]
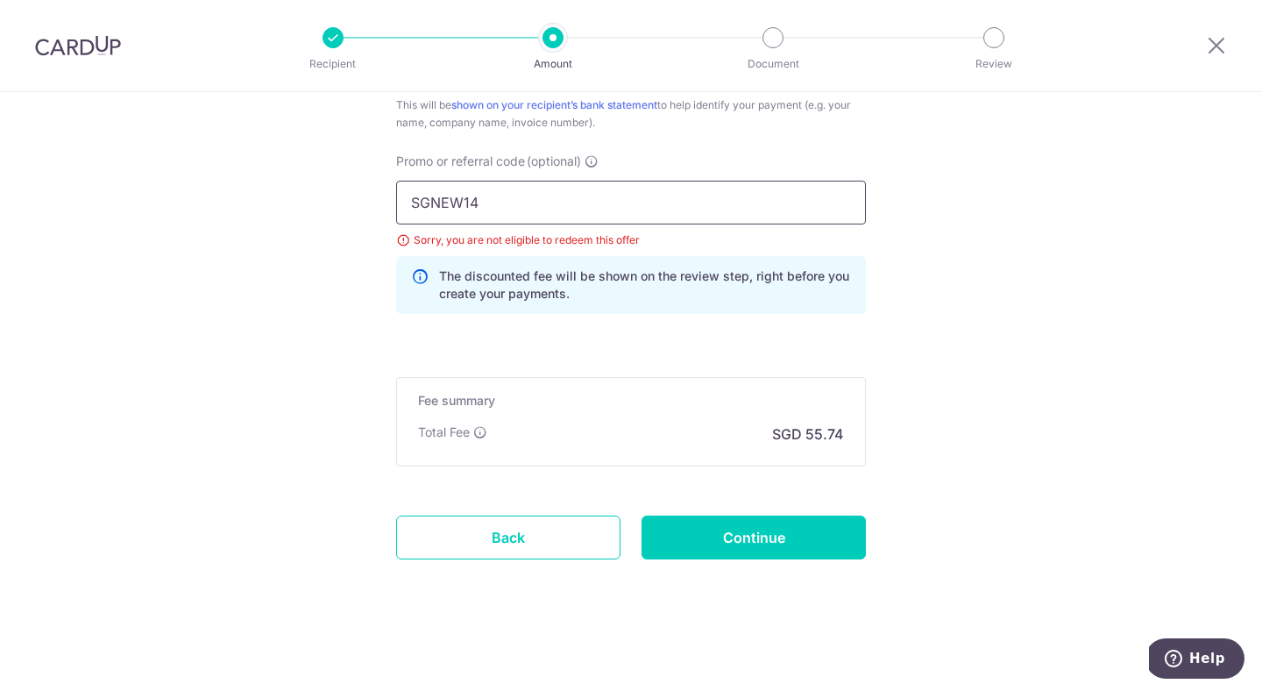
click at [534, 193] on input "SGNEW14" at bounding box center [631, 203] width 470 height 44
paste input "BOFF185"
type input "BOFF185"
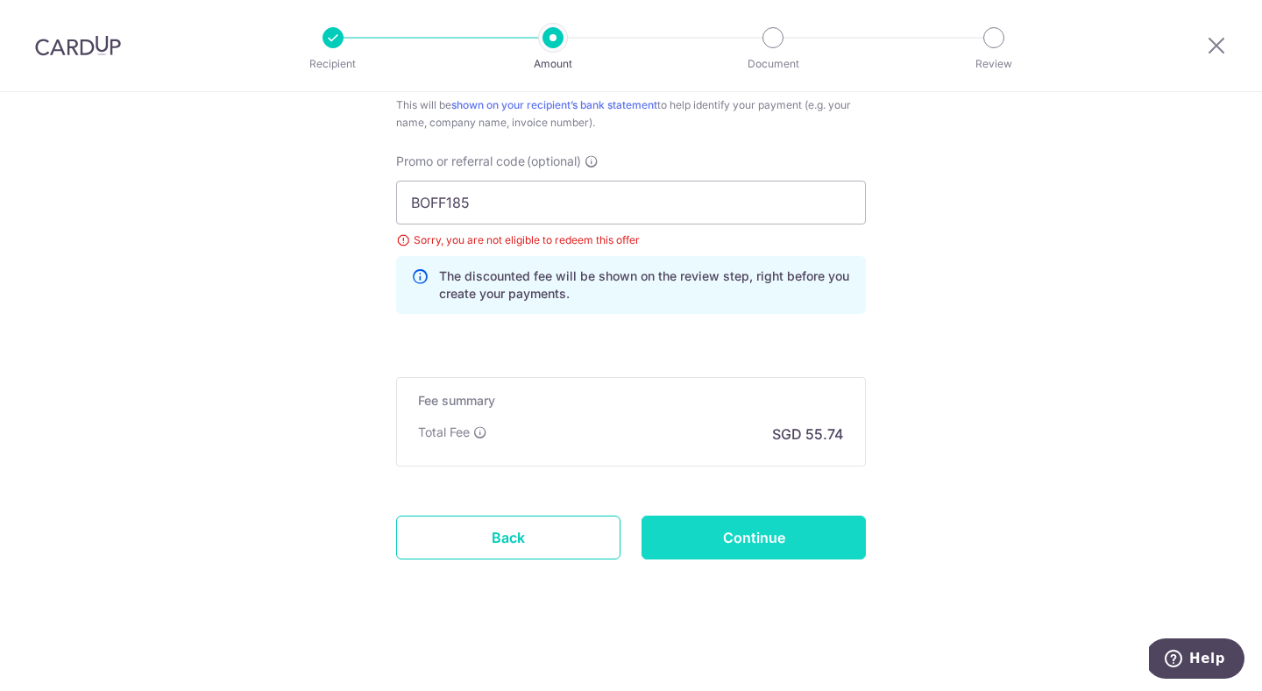
click at [792, 543] on input "Continue" at bounding box center [754, 537] width 224 height 44
type input "Update Schedule"
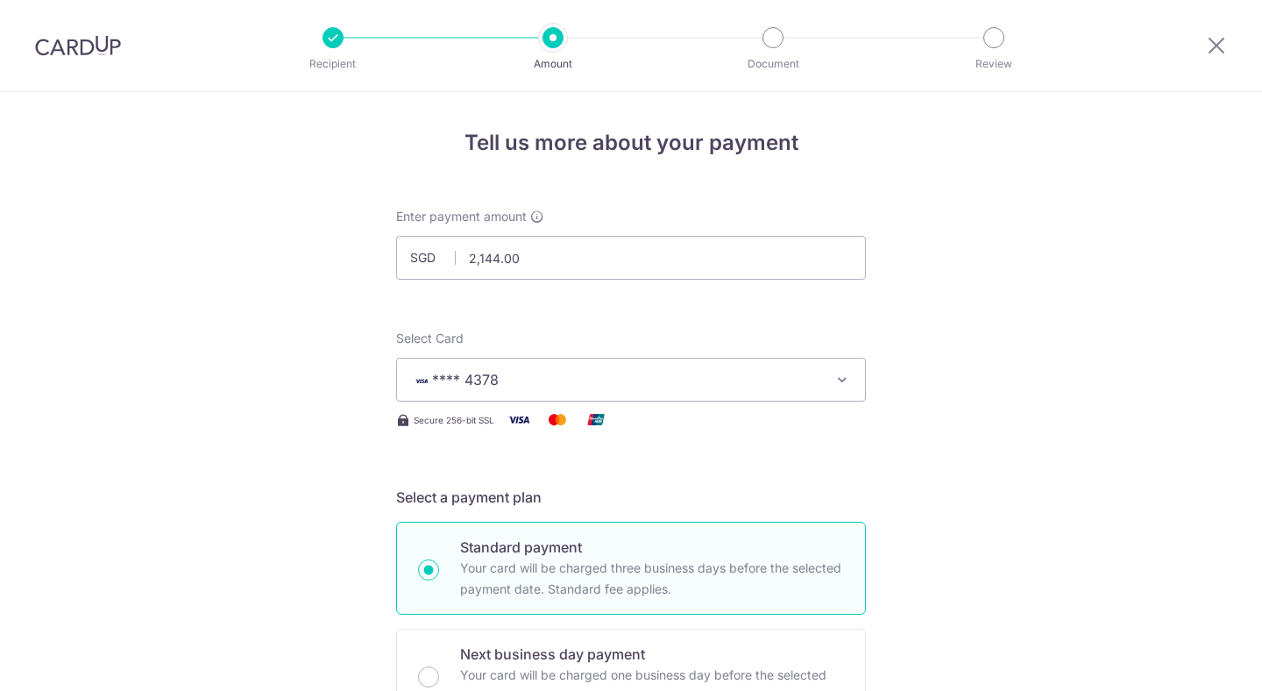
scroll to position [1162, 0]
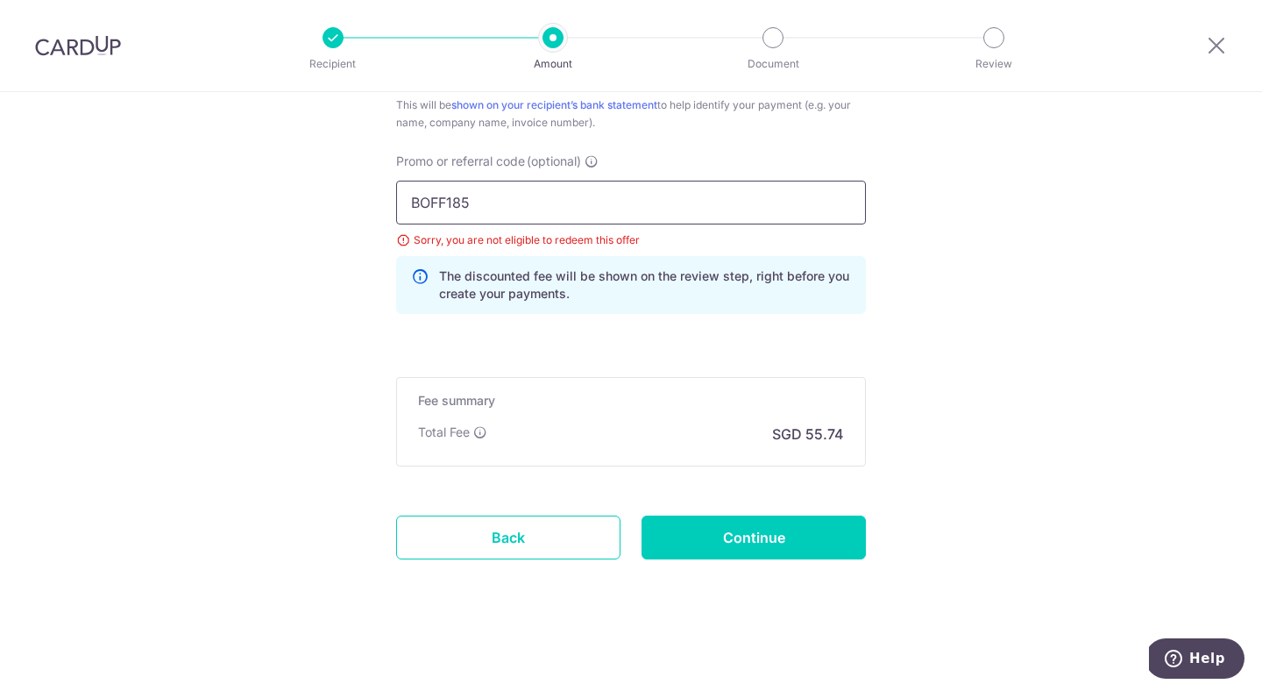
click at [536, 197] on input "BOFF185" at bounding box center [631, 203] width 470 height 44
paste input "REC179"
type input "BREC179"
click at [784, 550] on input "Continue" at bounding box center [754, 537] width 224 height 44
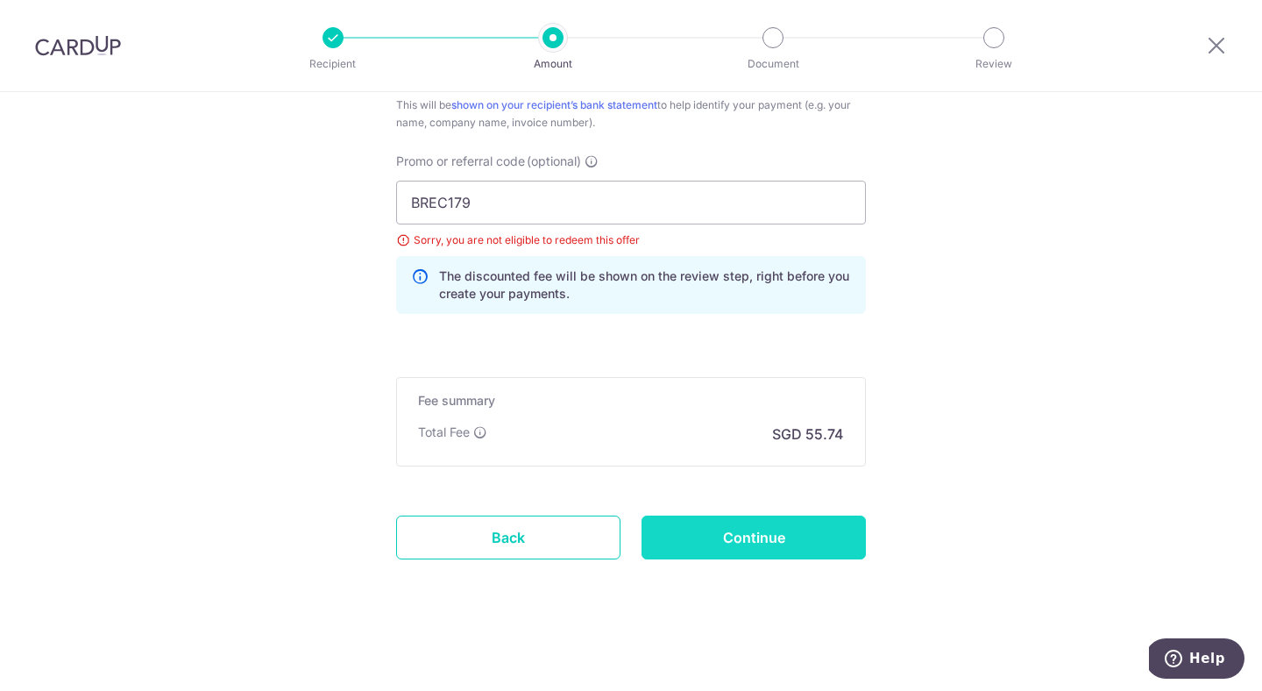
type input "Update Schedule"
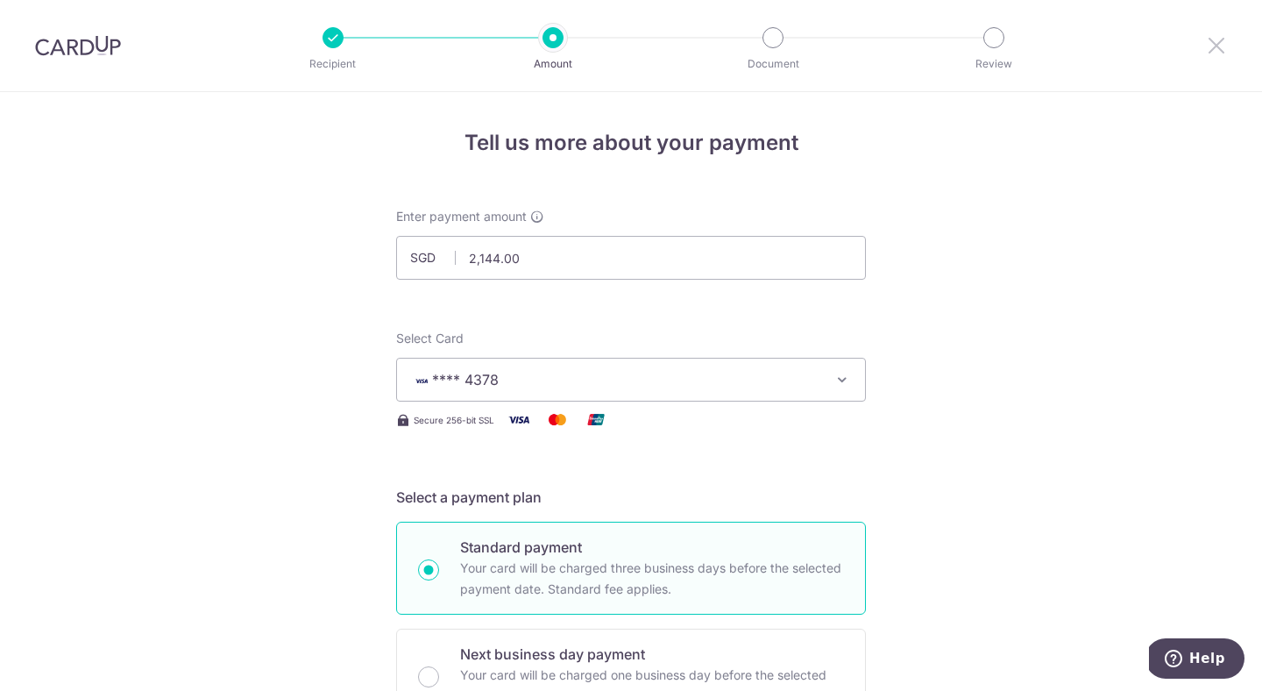
click at [1217, 47] on icon at bounding box center [1216, 45] width 21 height 22
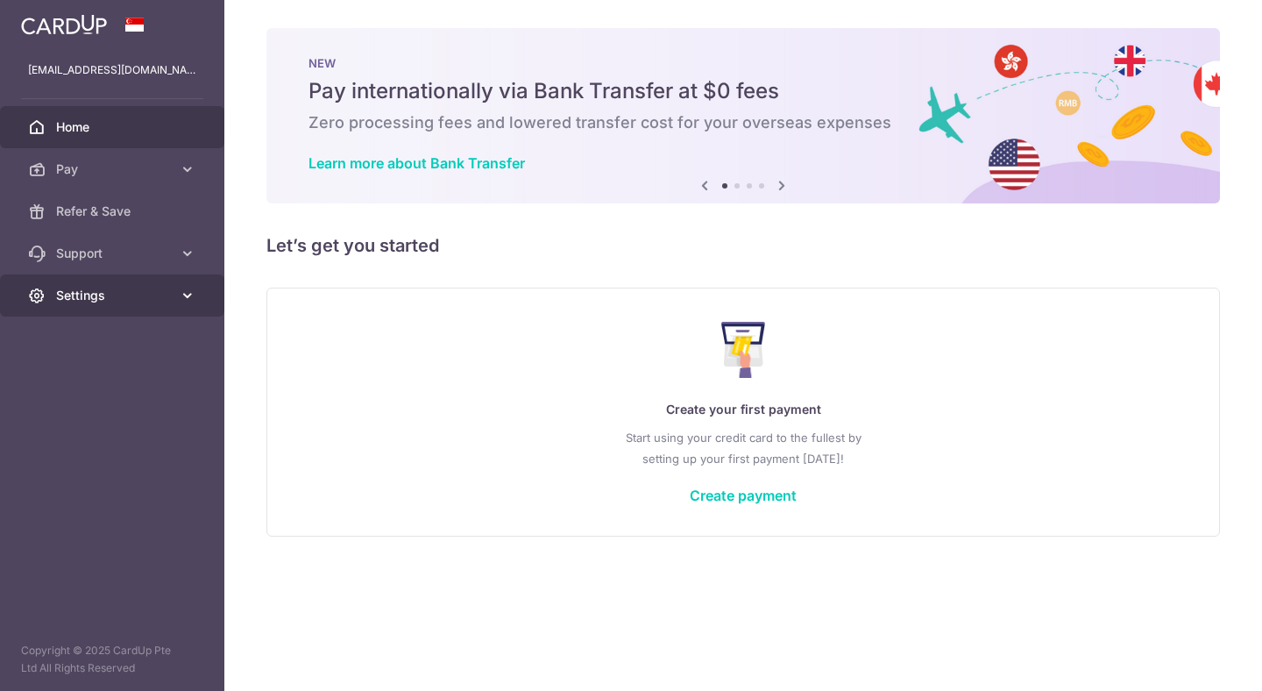
click at [160, 298] on span "Settings" at bounding box center [114, 296] width 116 height 18
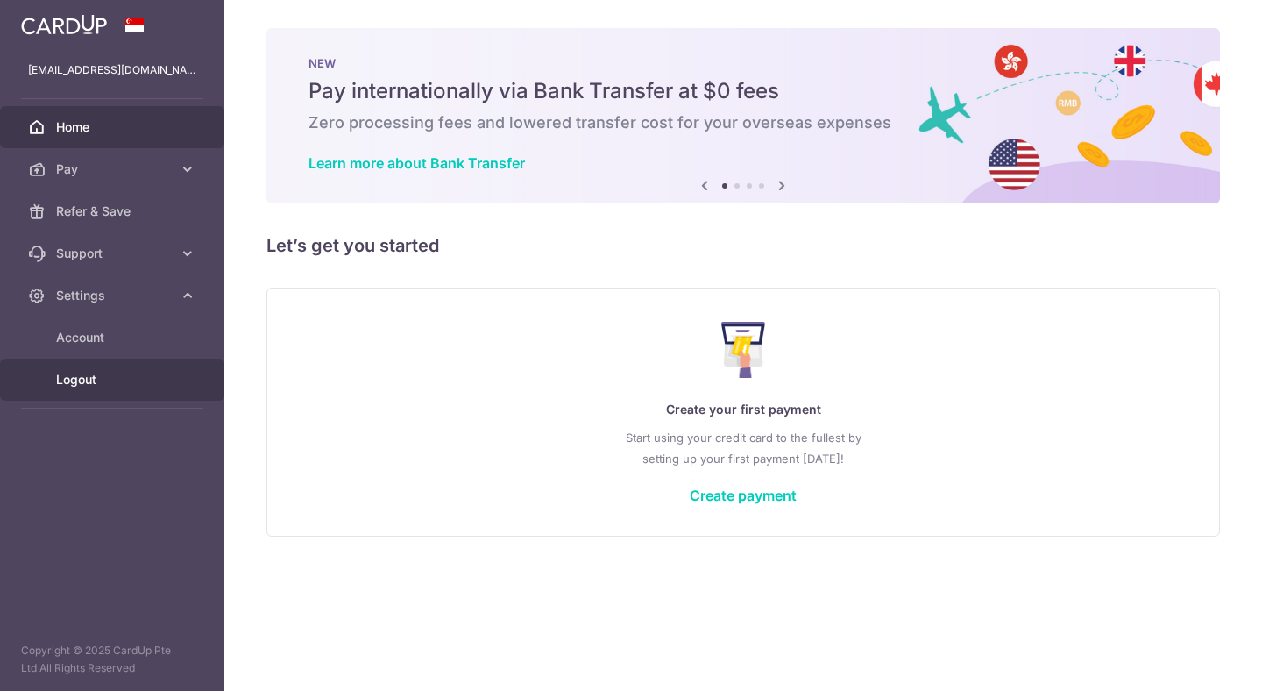
click at [105, 376] on span "Logout" at bounding box center [114, 380] width 116 height 18
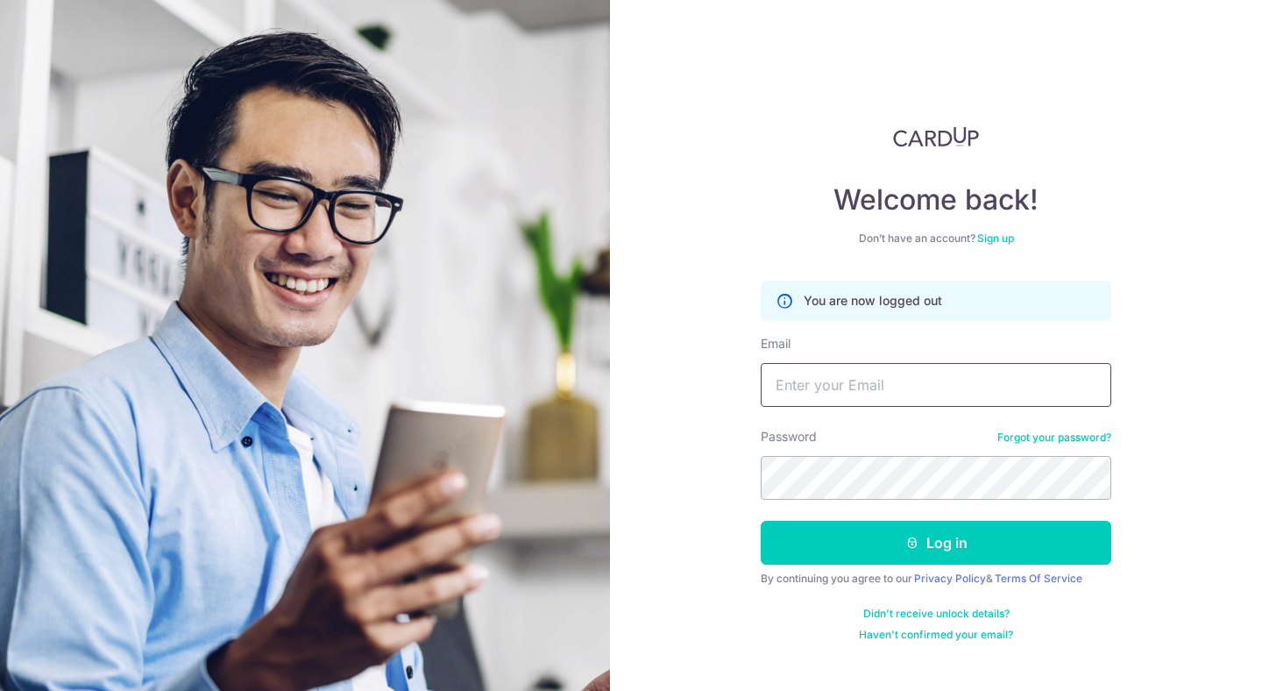
click at [917, 385] on input "Email" at bounding box center [936, 385] width 351 height 44
click at [953, 377] on input "Email" at bounding box center [936, 385] width 351 height 44
type input "[EMAIL_ADDRESS][DOMAIN_NAME]"
click at [1119, 565] on div "Welcome back! Don’t have an account? Sign up You are now logged out Email [EMAI…" at bounding box center [936, 345] width 652 height 691
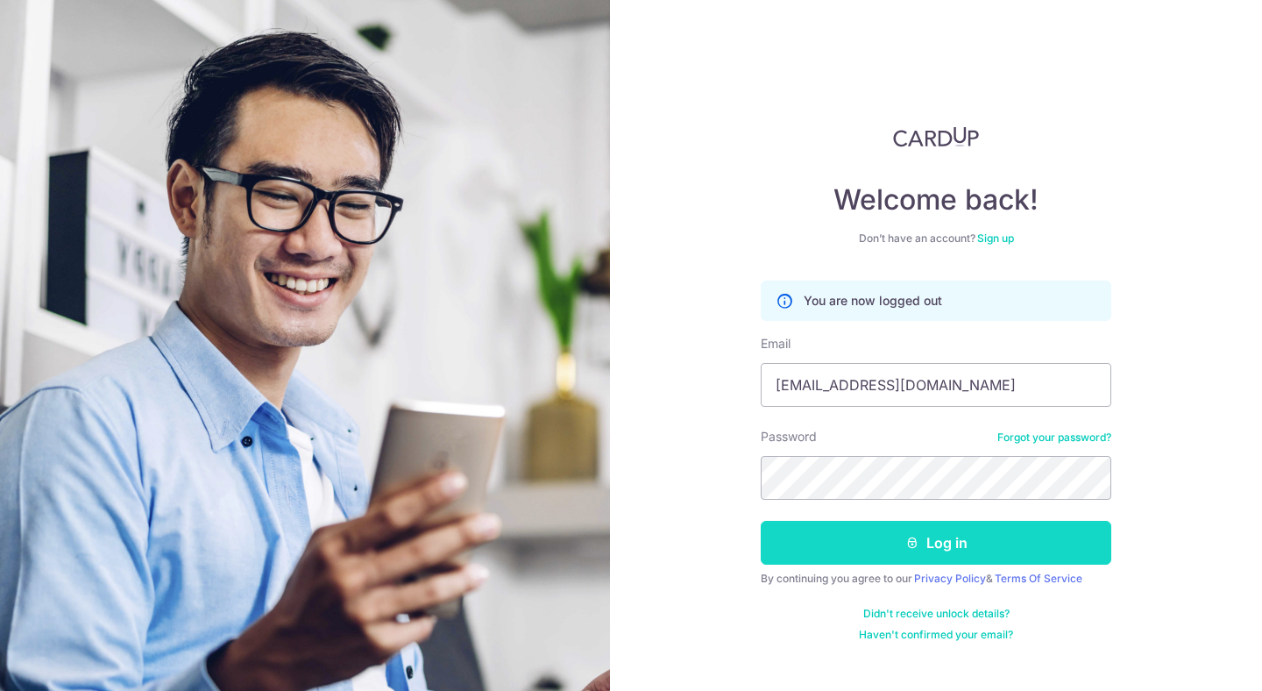
click at [1093, 557] on button "Log in" at bounding box center [936, 543] width 351 height 44
